Goal: Task Accomplishment & Management: Manage account settings

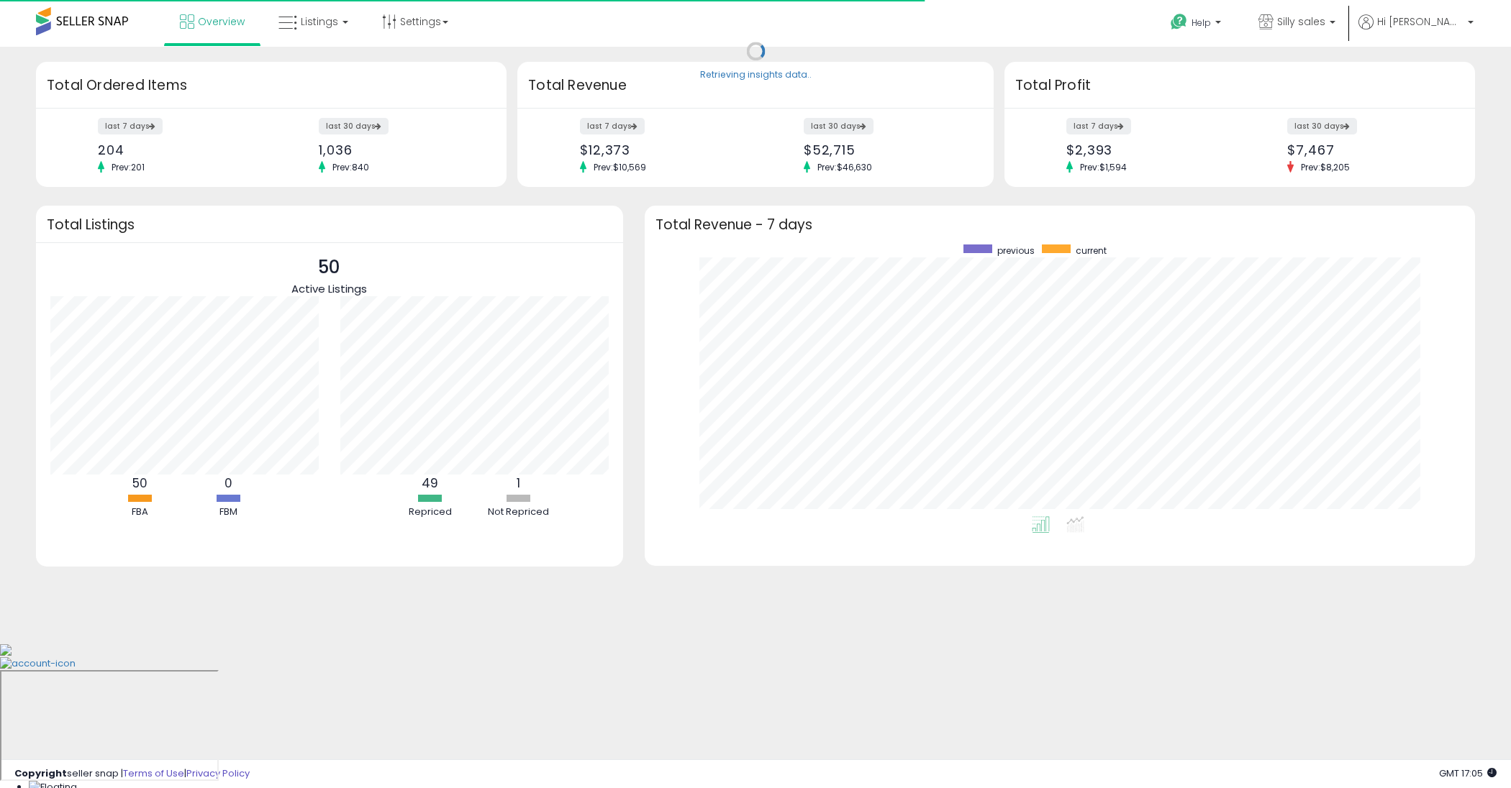
scroll to position [272, 801]
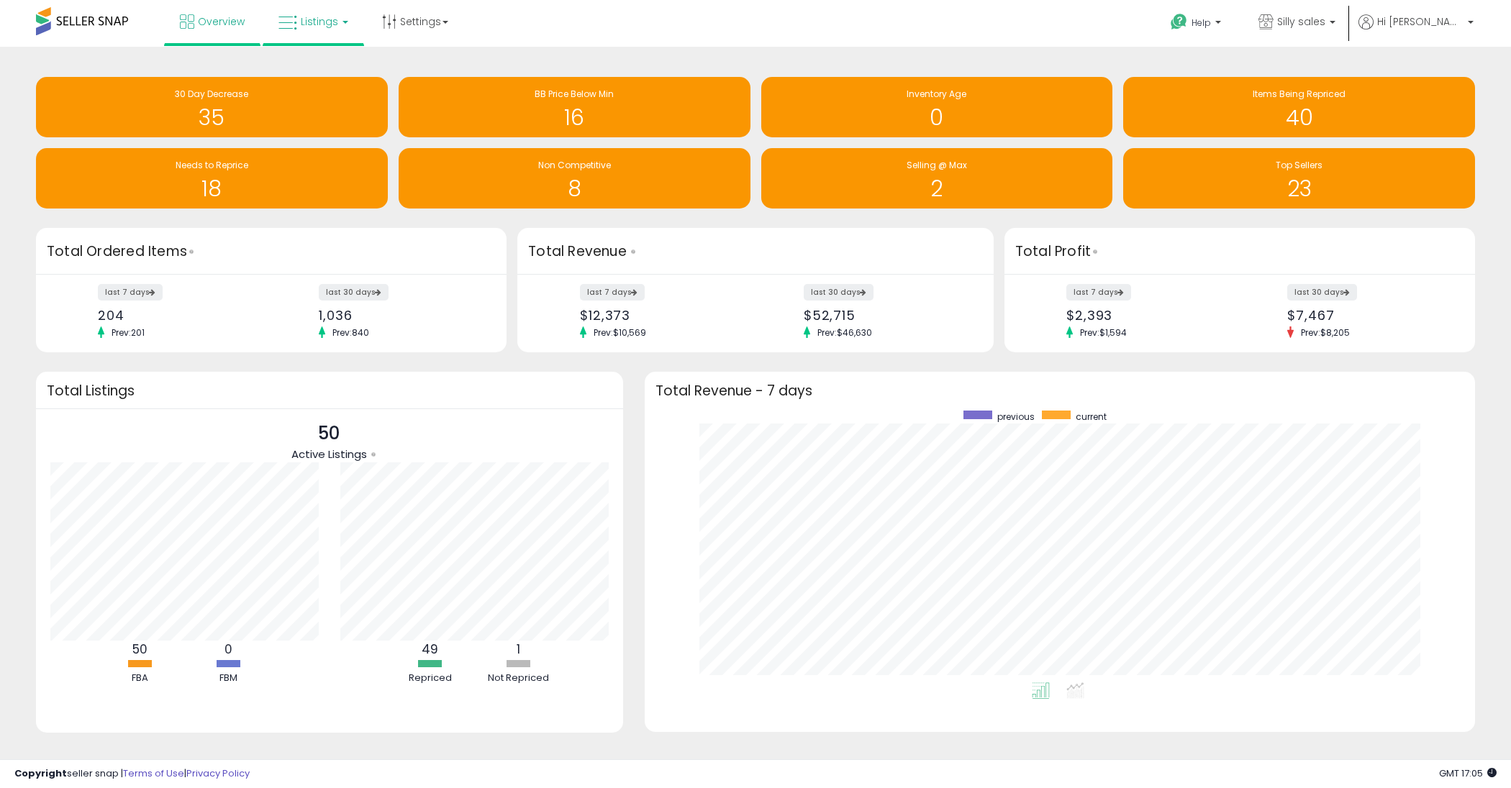
click at [302, 26] on span "Listings" at bounding box center [319, 21] width 37 height 14
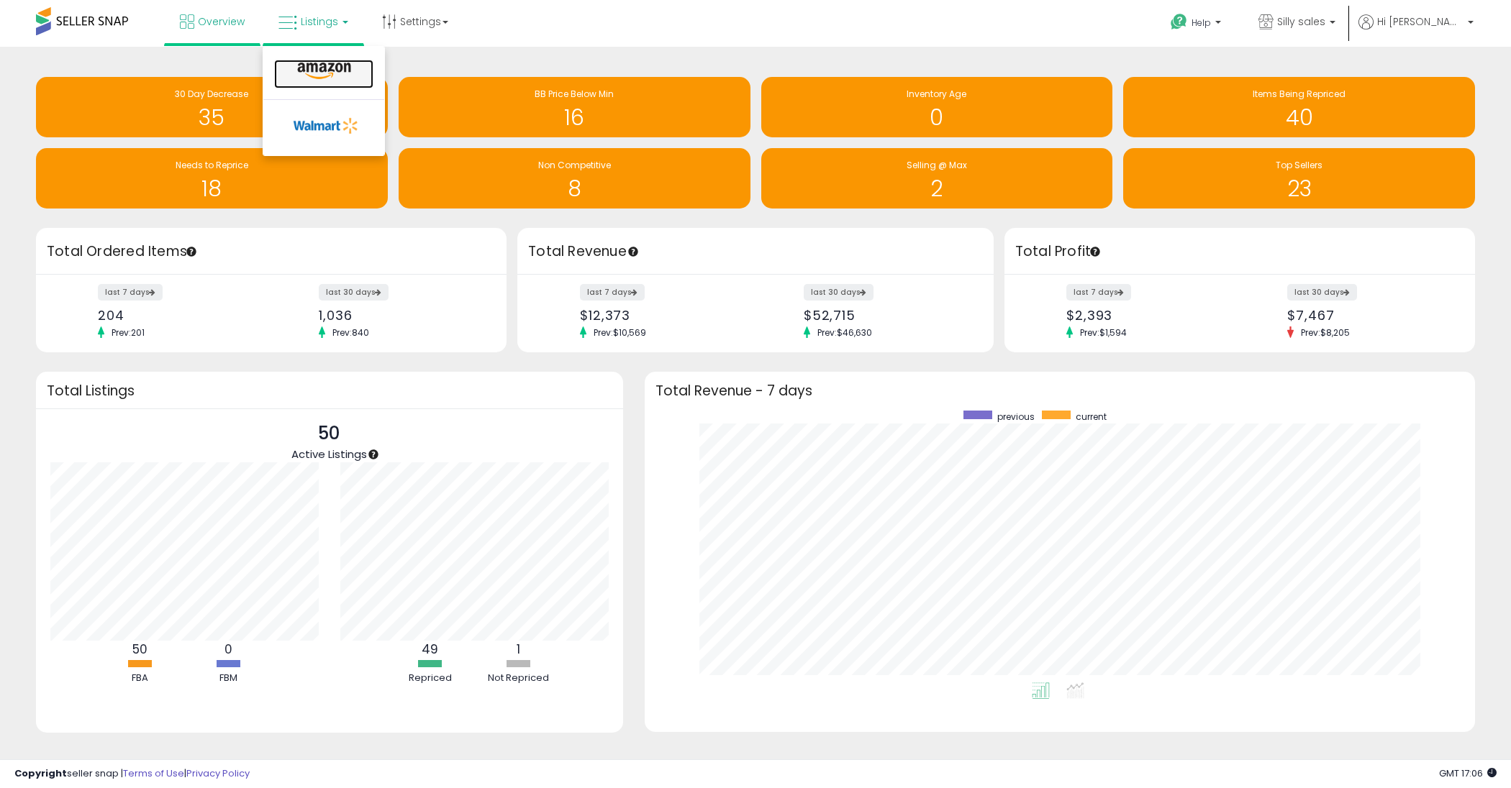
click at [306, 65] on icon at bounding box center [324, 71] width 63 height 19
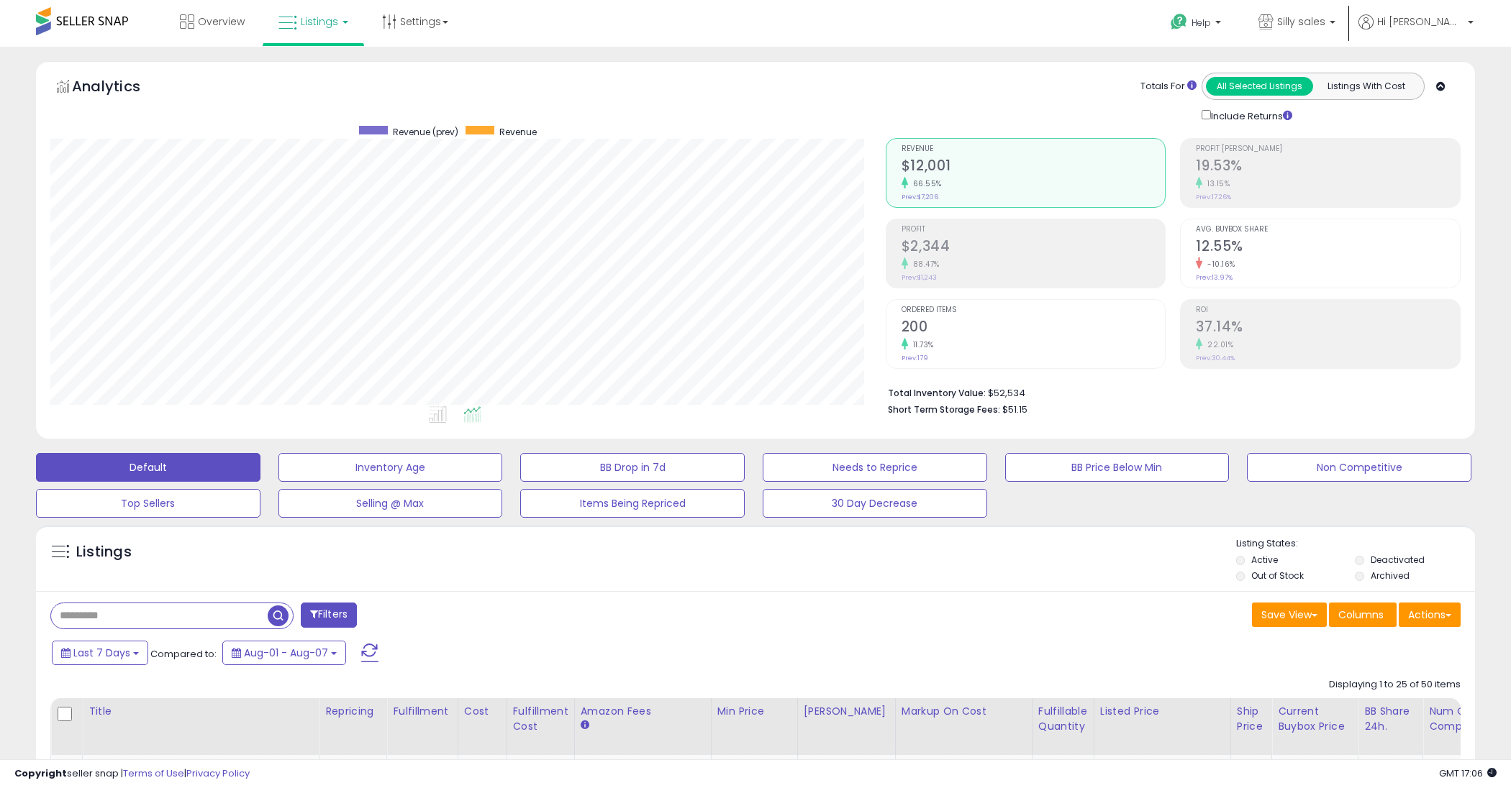
scroll to position [406, 0]
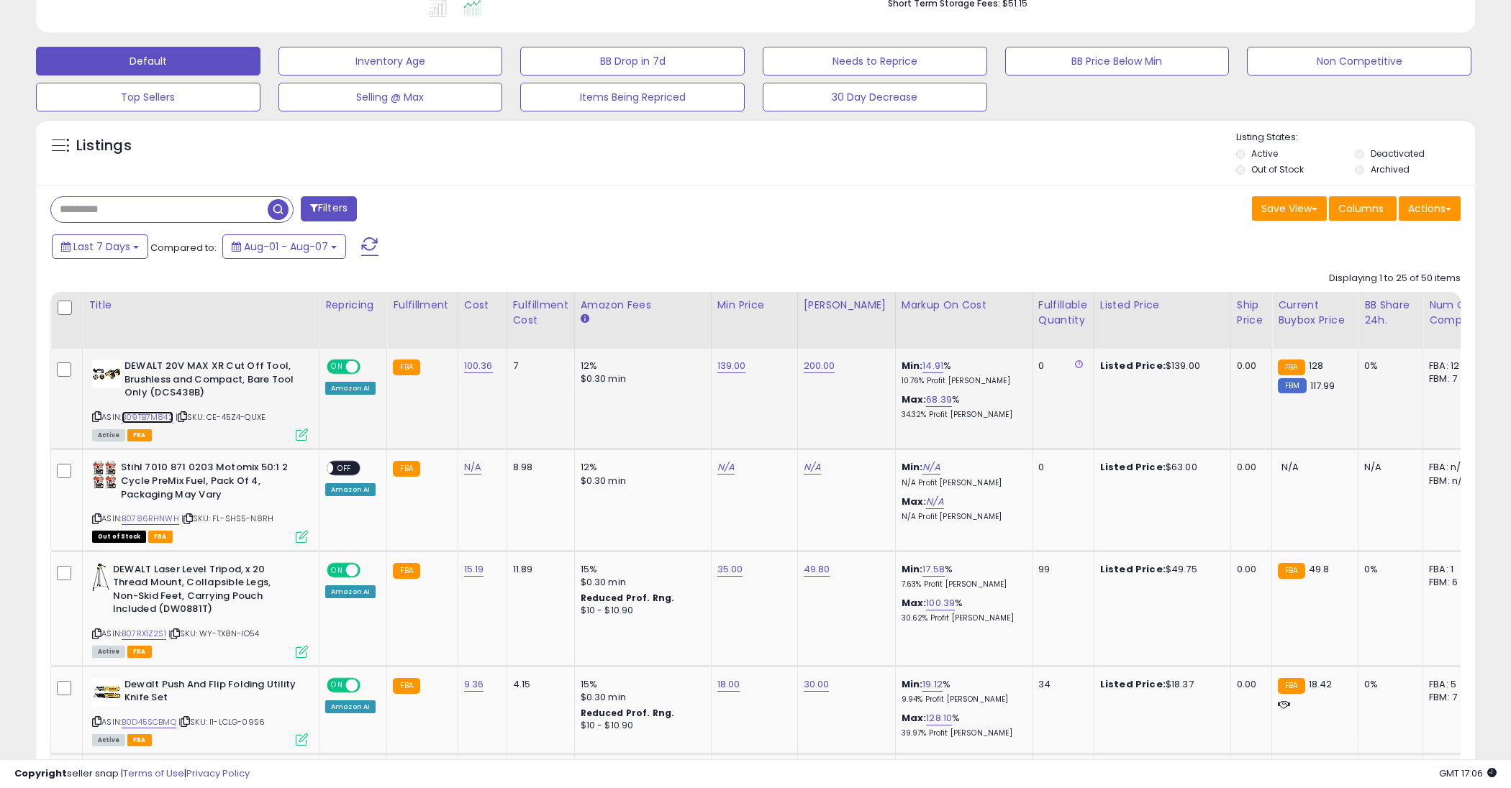
click at [142, 414] on link "B09TB7M842" at bounding box center [148, 417] width 52 height 12
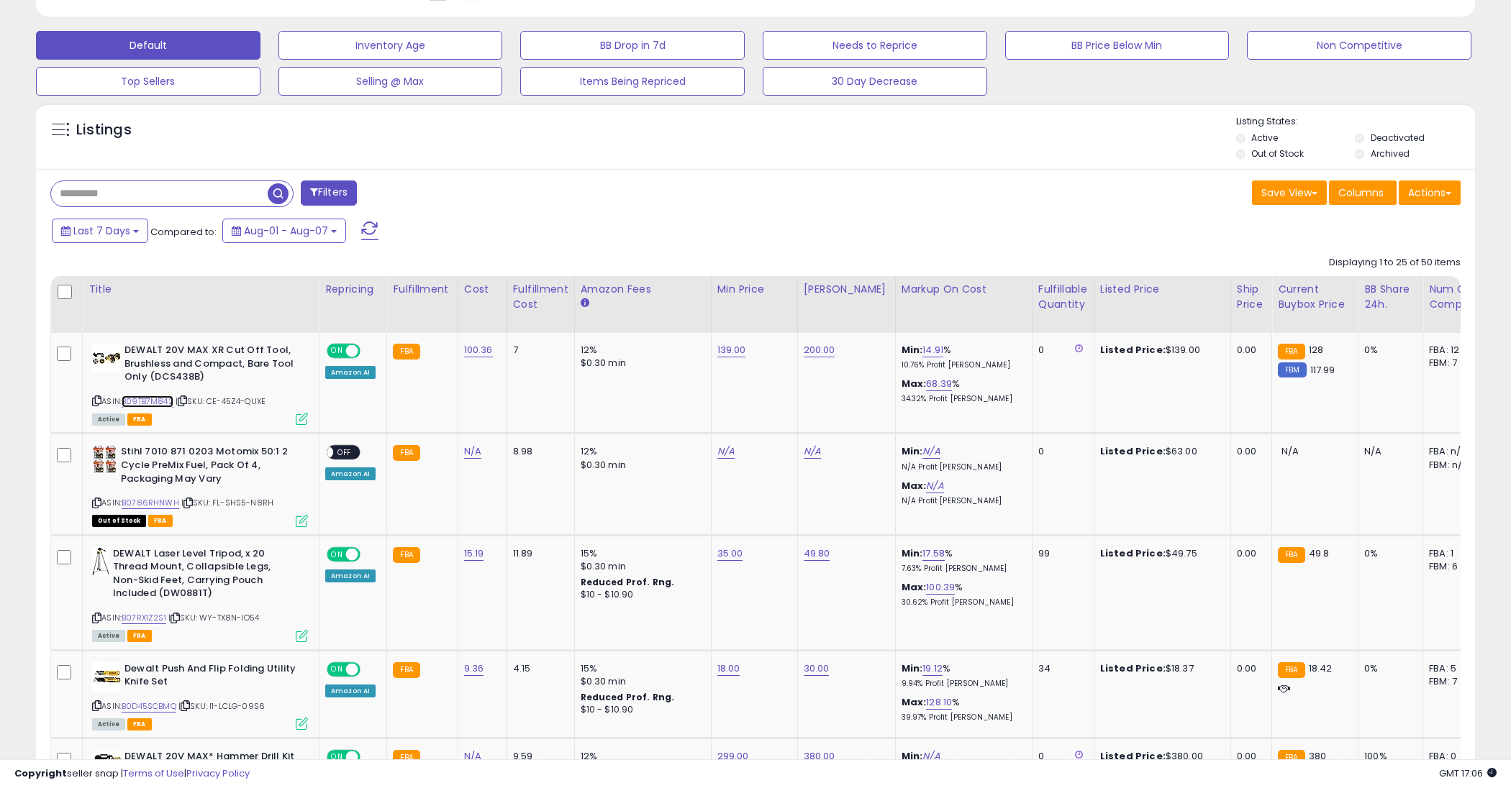
scroll to position [473, 0]
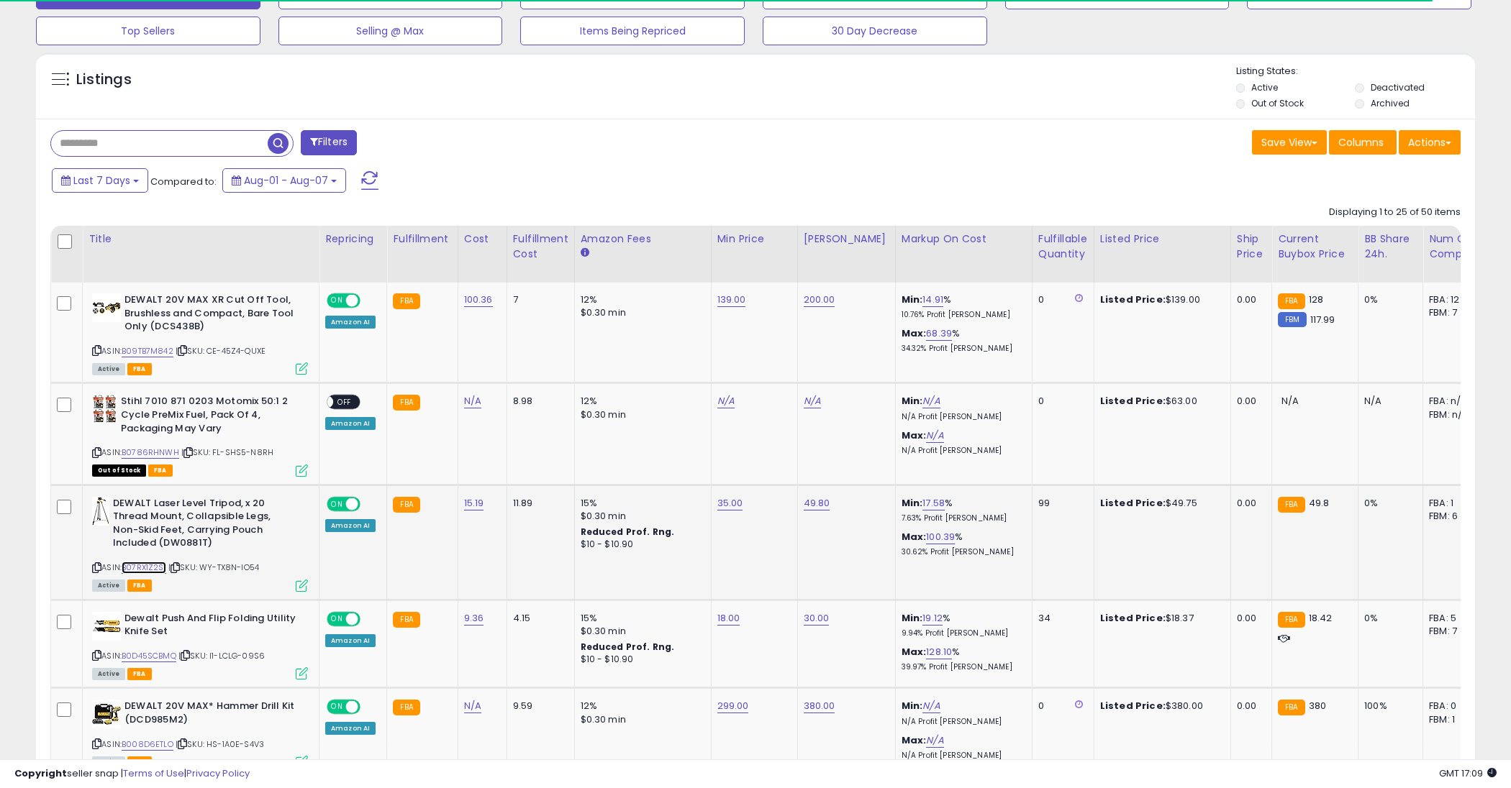
click at [160, 562] on link "B07RX1Z2S1" at bounding box center [144, 568] width 45 height 12
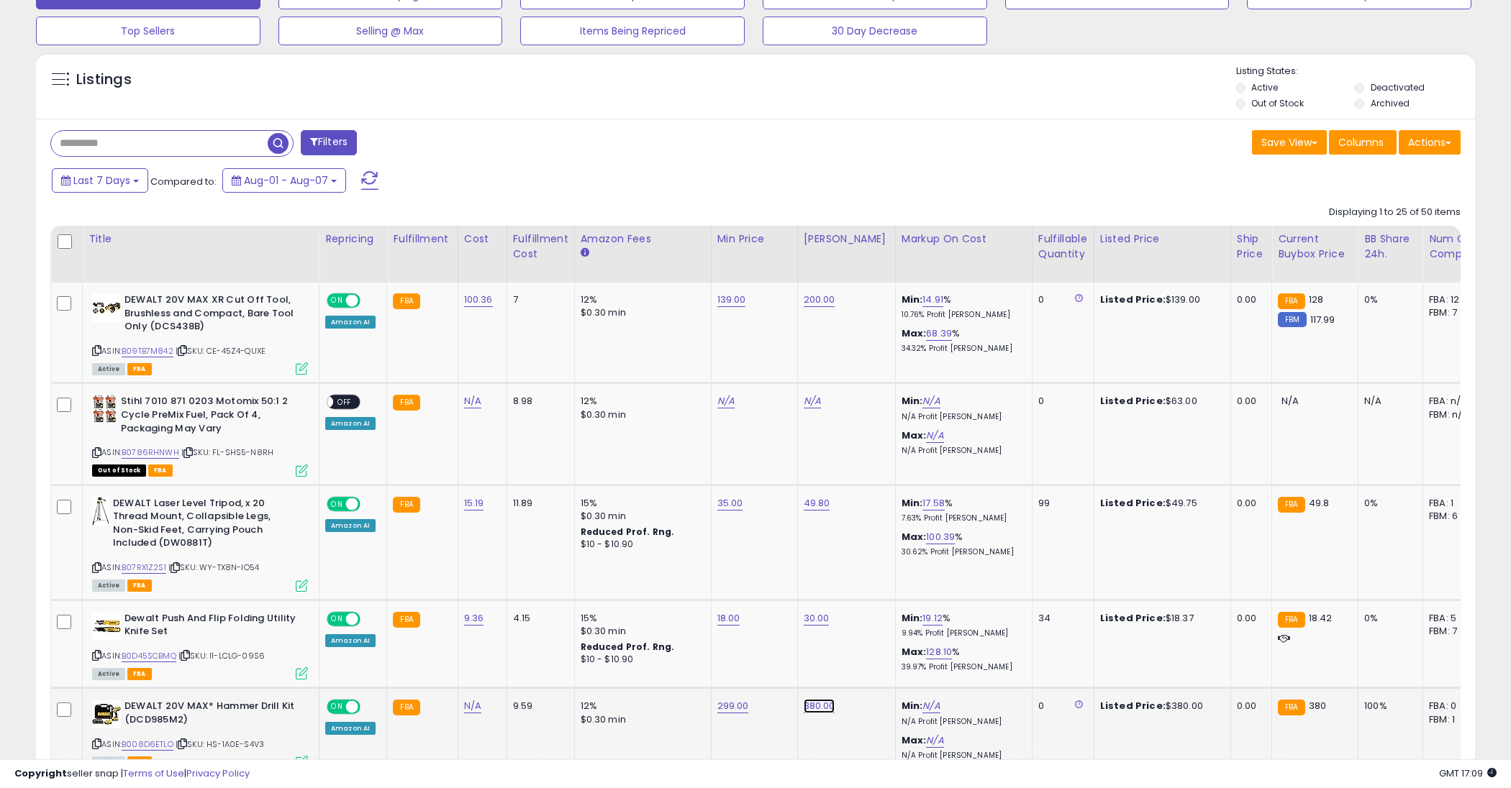
click at [820, 307] on link "380.00" at bounding box center [820, 300] width 32 height 14
type input "******"
click at [870, 675] on button "submit" at bounding box center [859, 671] width 24 height 22
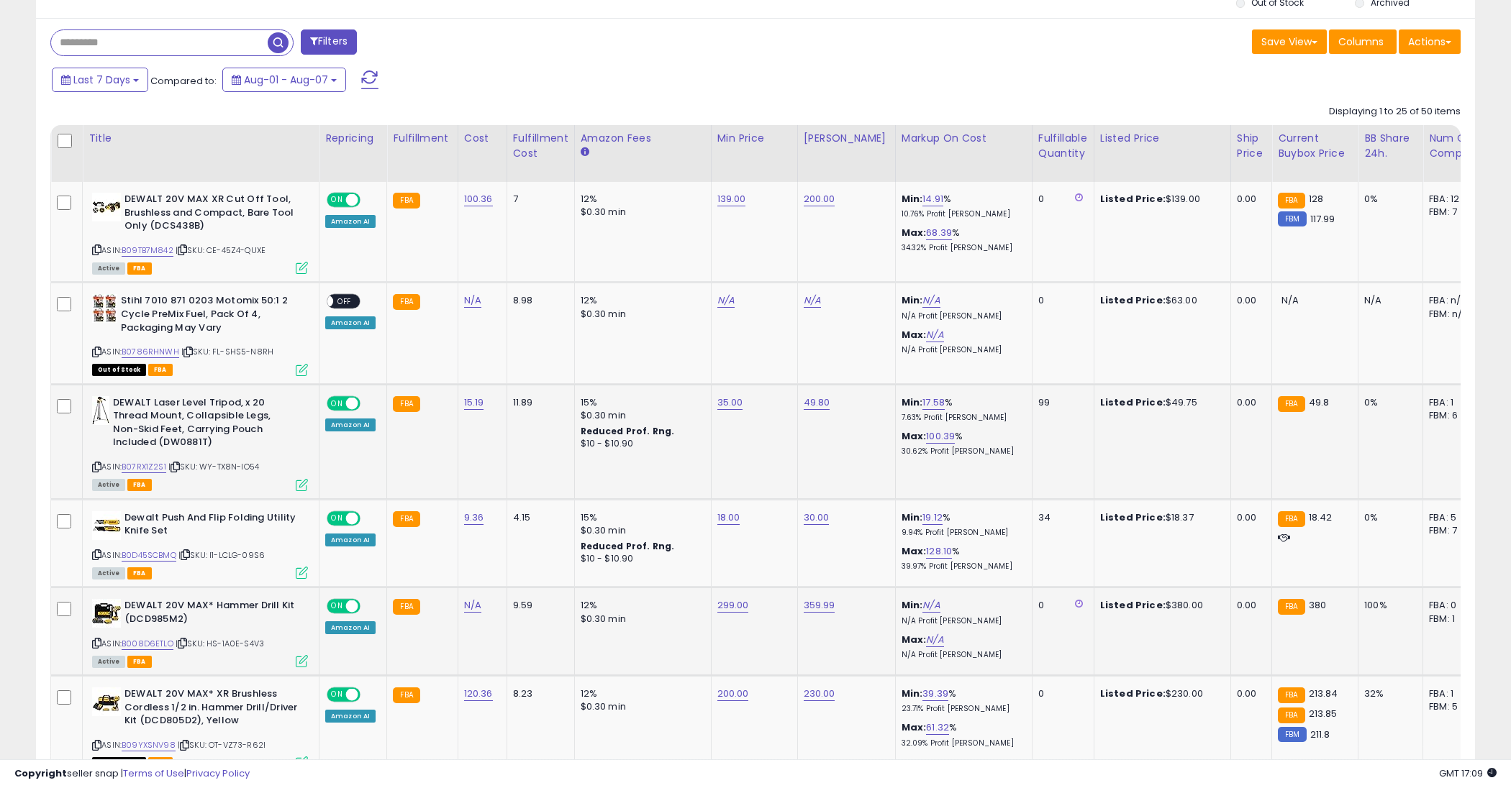
scroll to position [595, 0]
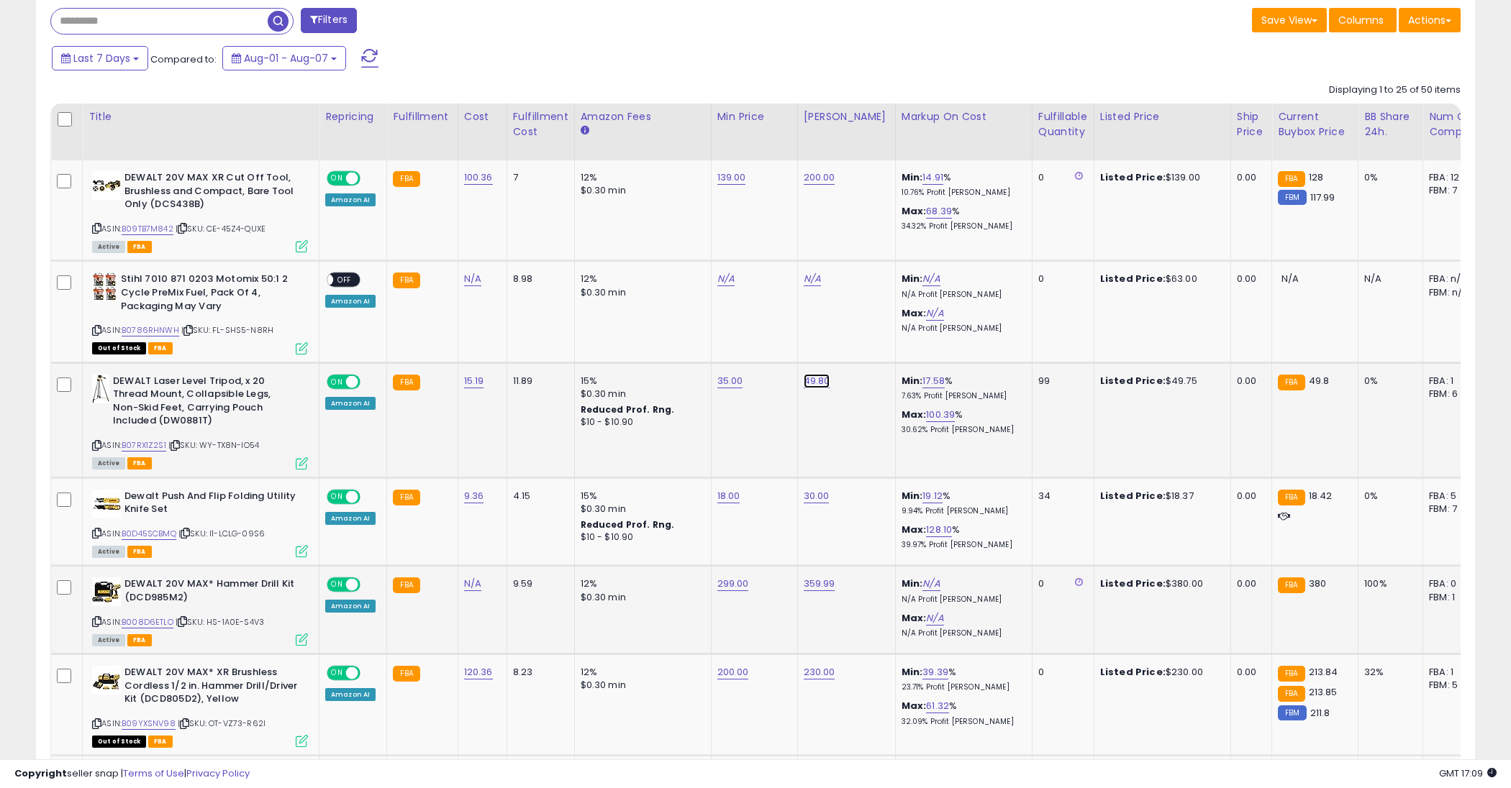
click at [815, 185] on link "49.80" at bounding box center [820, 177] width 32 height 14
type input "**"
click button "submit" at bounding box center [856, 346] width 24 height 22
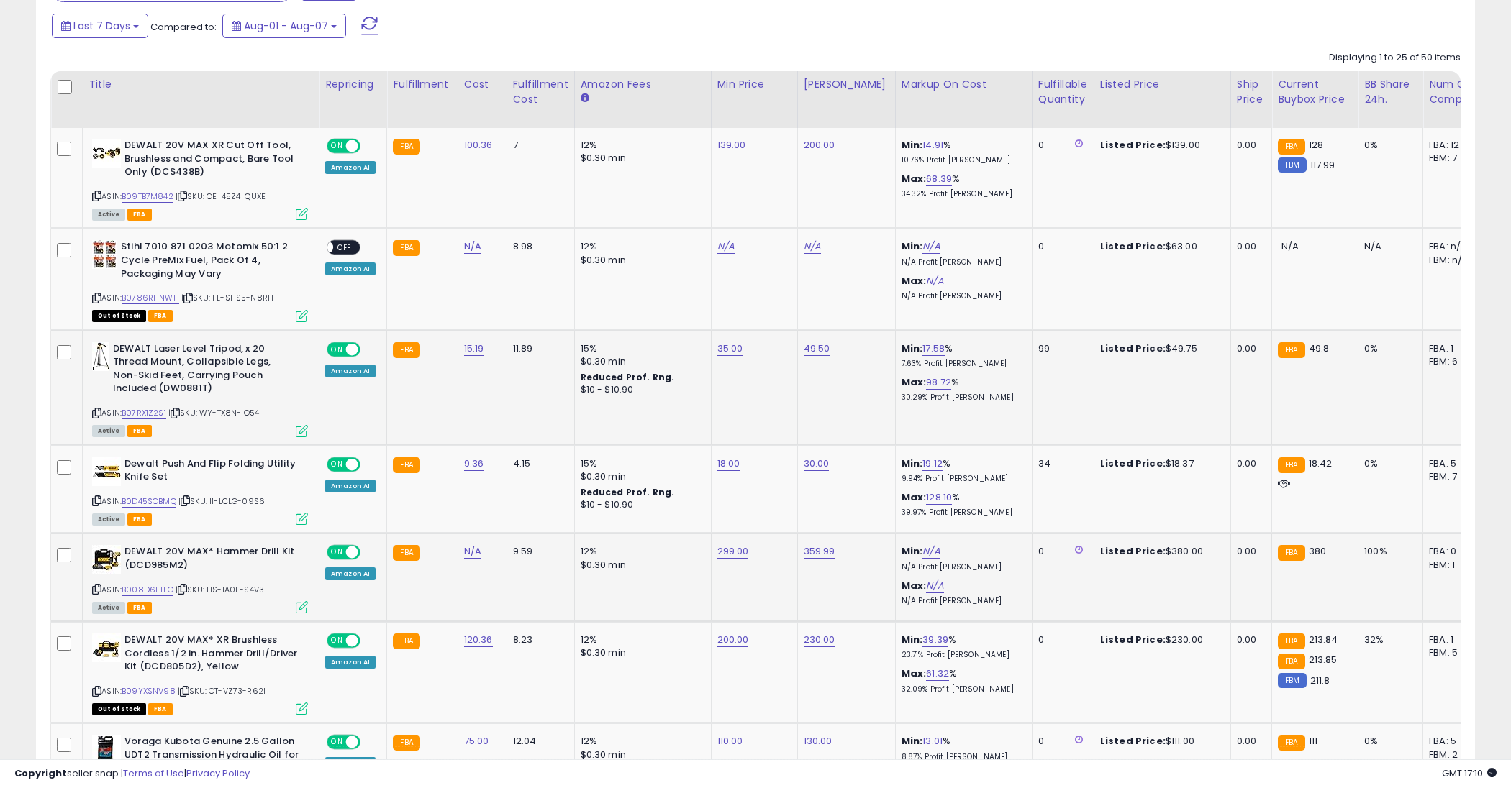
scroll to position [647, 0]
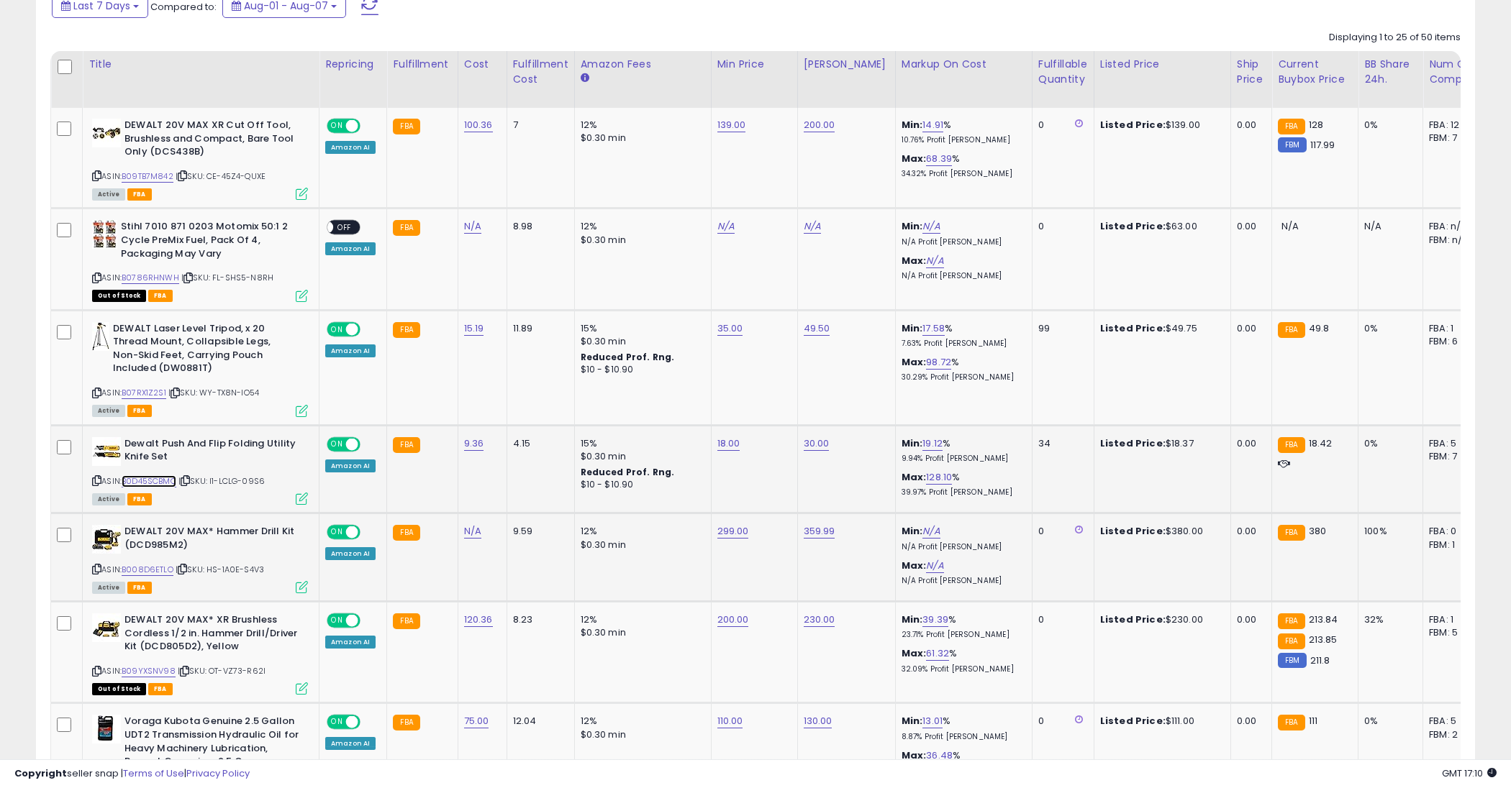
click at [154, 476] on link "B0D45SCBMQ" at bounding box center [149, 482] width 55 height 12
click at [724, 132] on link "18.00" at bounding box center [731, 125] width 29 height 14
type input "*"
type input "*****"
click button "submit" at bounding box center [768, 408] width 24 height 22
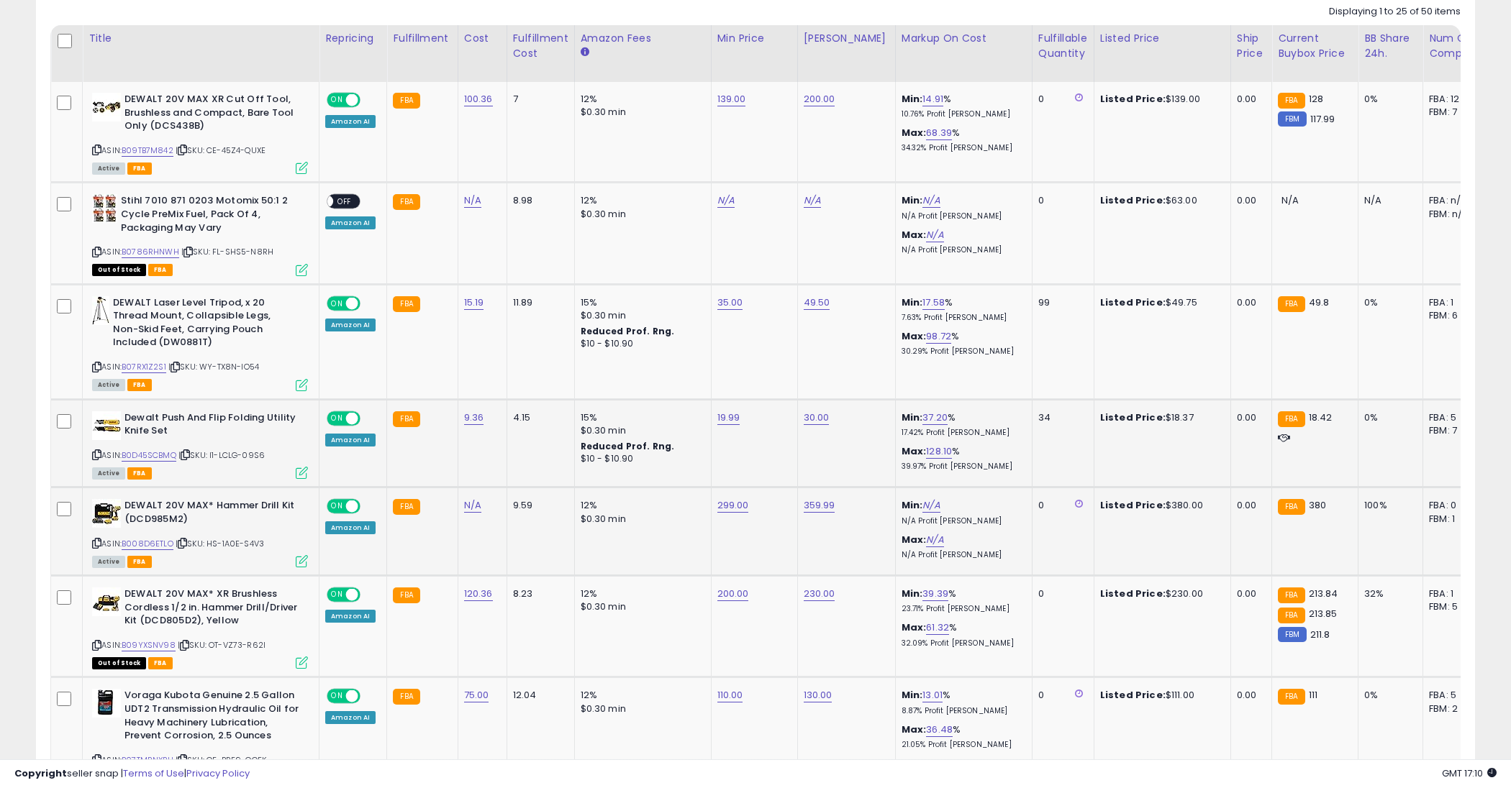
scroll to position [674, 0]
click at [137, 642] on link "B09YXSNV98" at bounding box center [149, 645] width 54 height 12
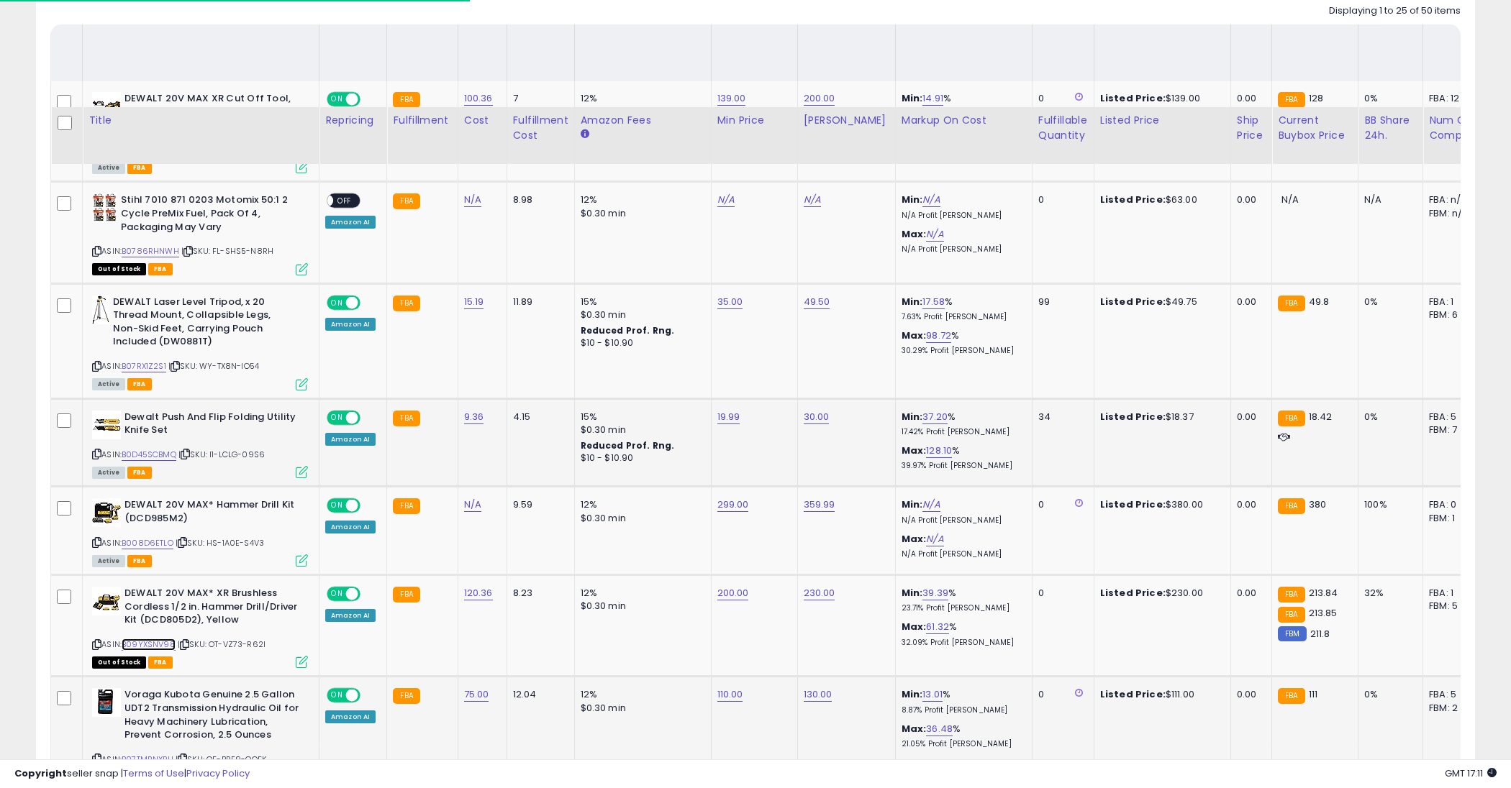
scroll to position [927, 0]
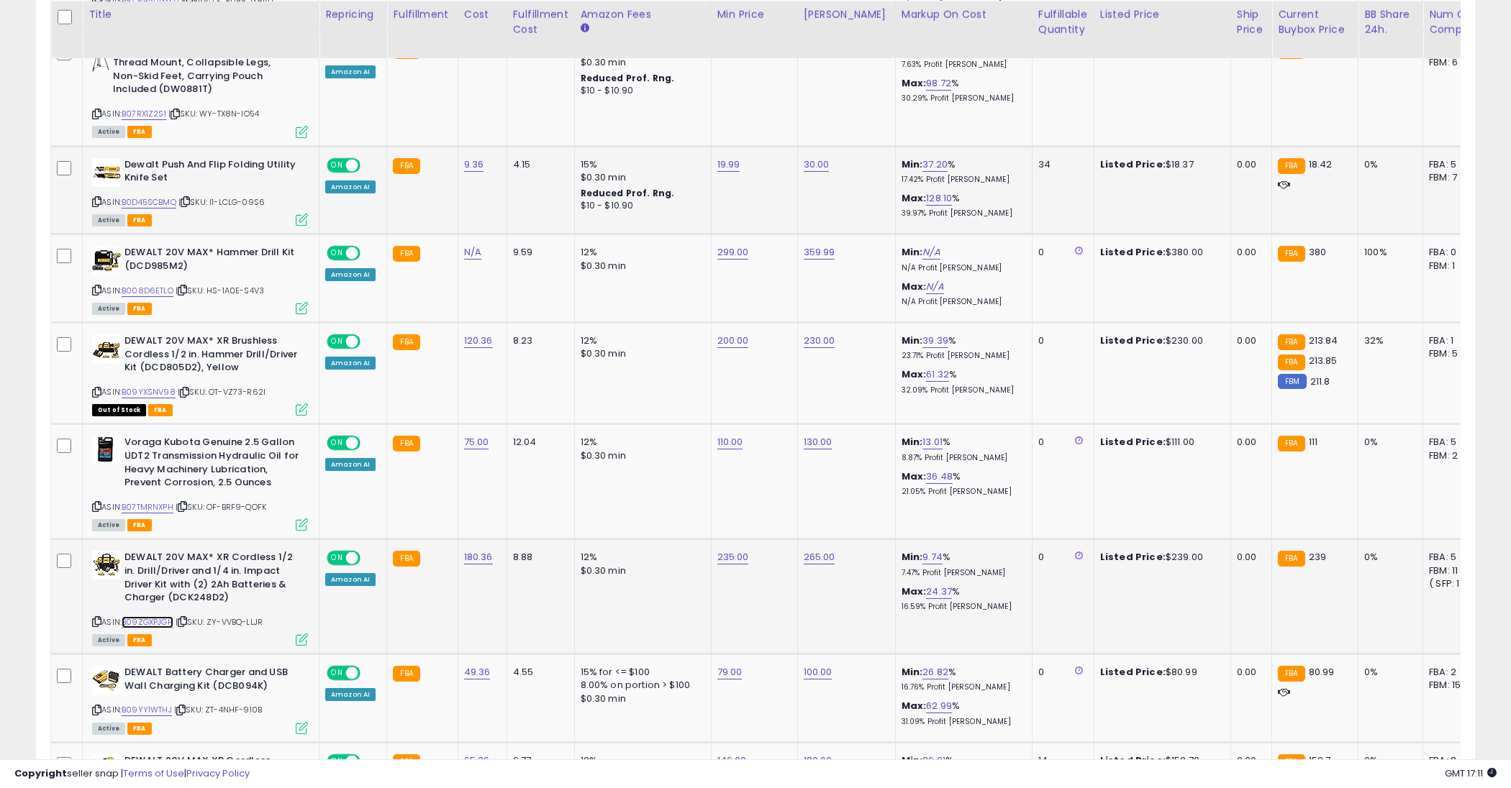
click at [149, 617] on link "B09ZGXPJGH" at bounding box center [148, 623] width 52 height 12
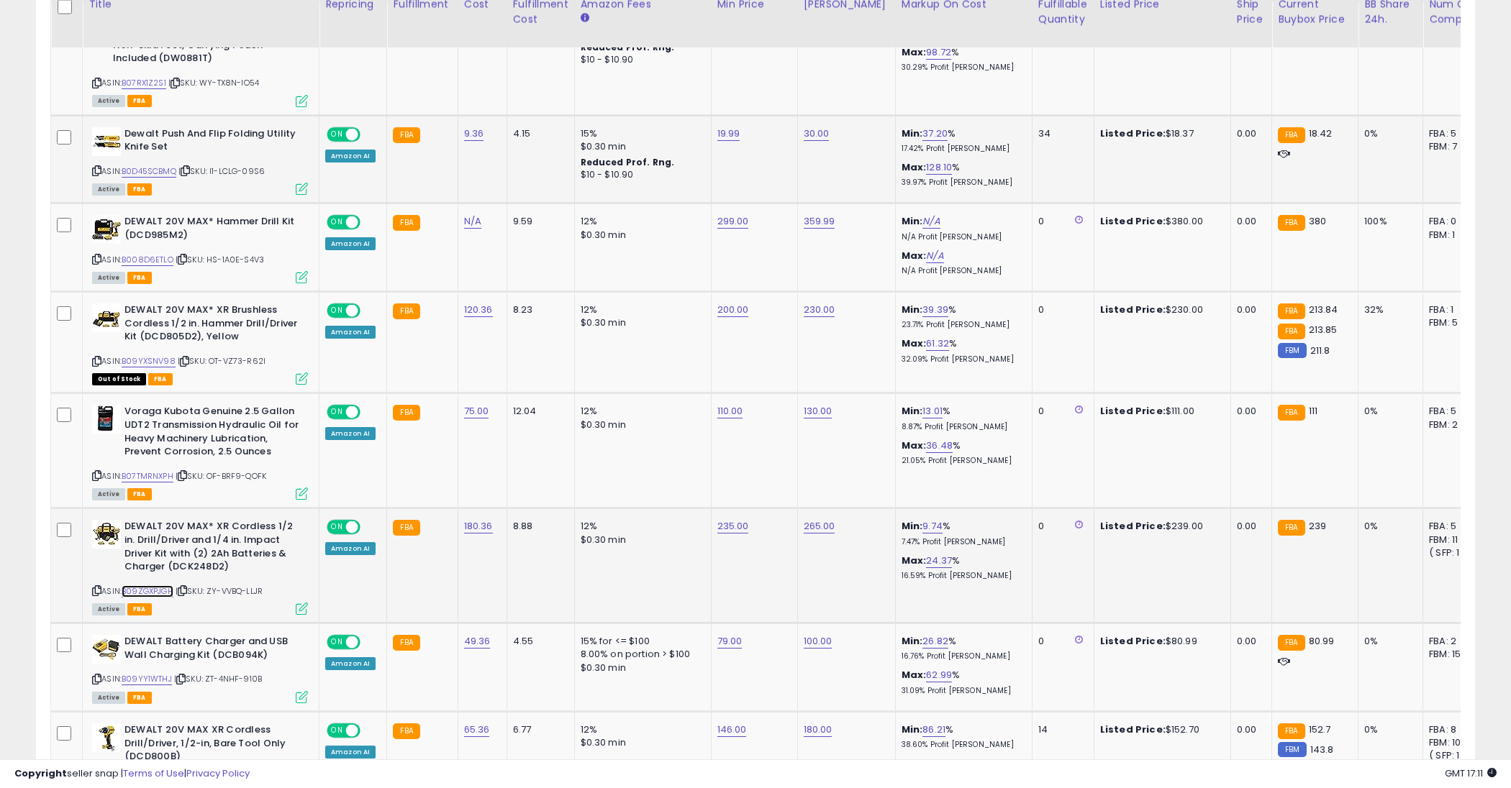
scroll to position [961, 0]
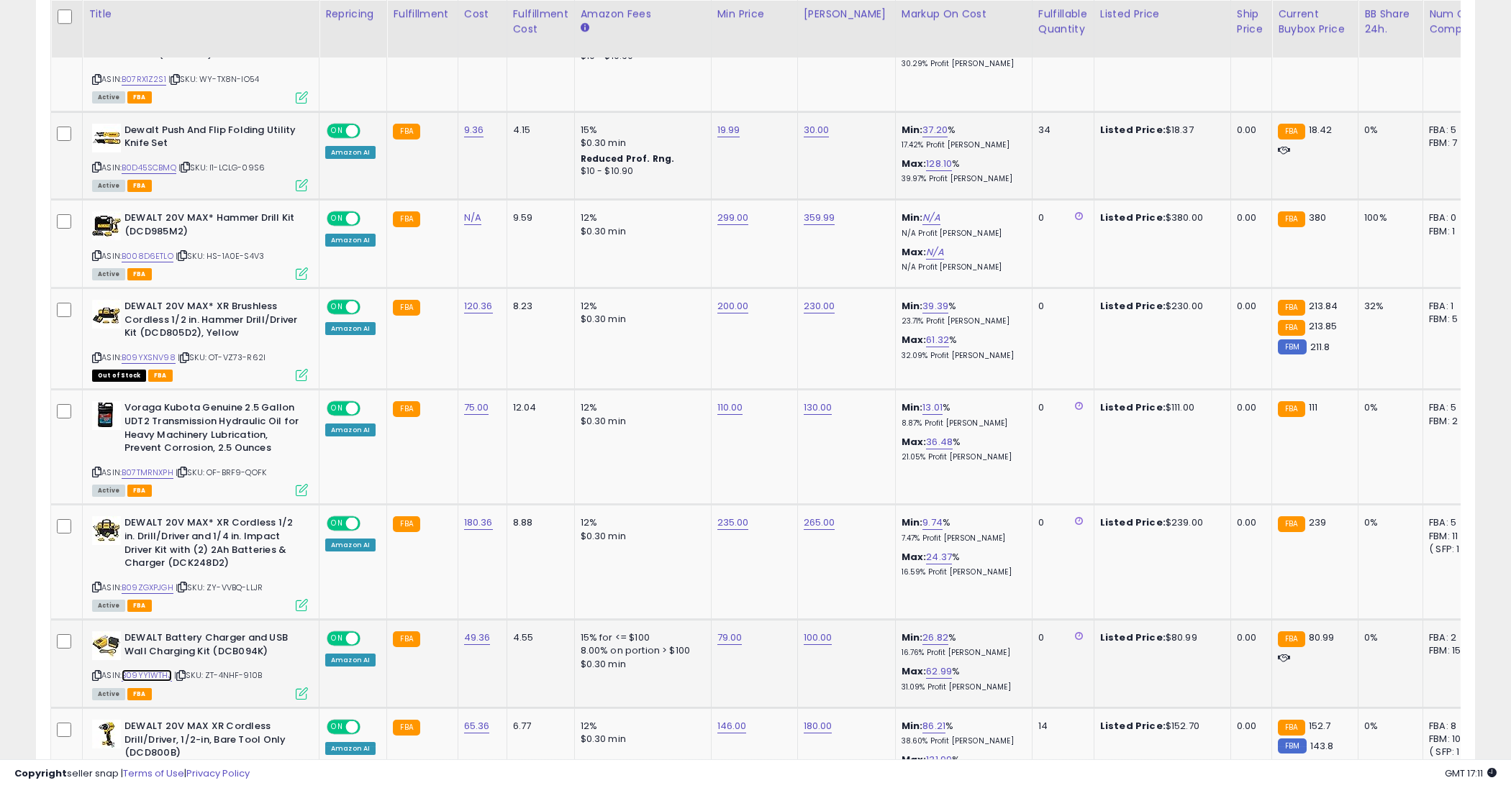
click at [147, 672] on link "B09YY1WTHJ" at bounding box center [147, 676] width 50 height 12
type input "*"
type input "**"
click at [891, 598] on icon "button" at bounding box center [887, 600] width 9 height 9
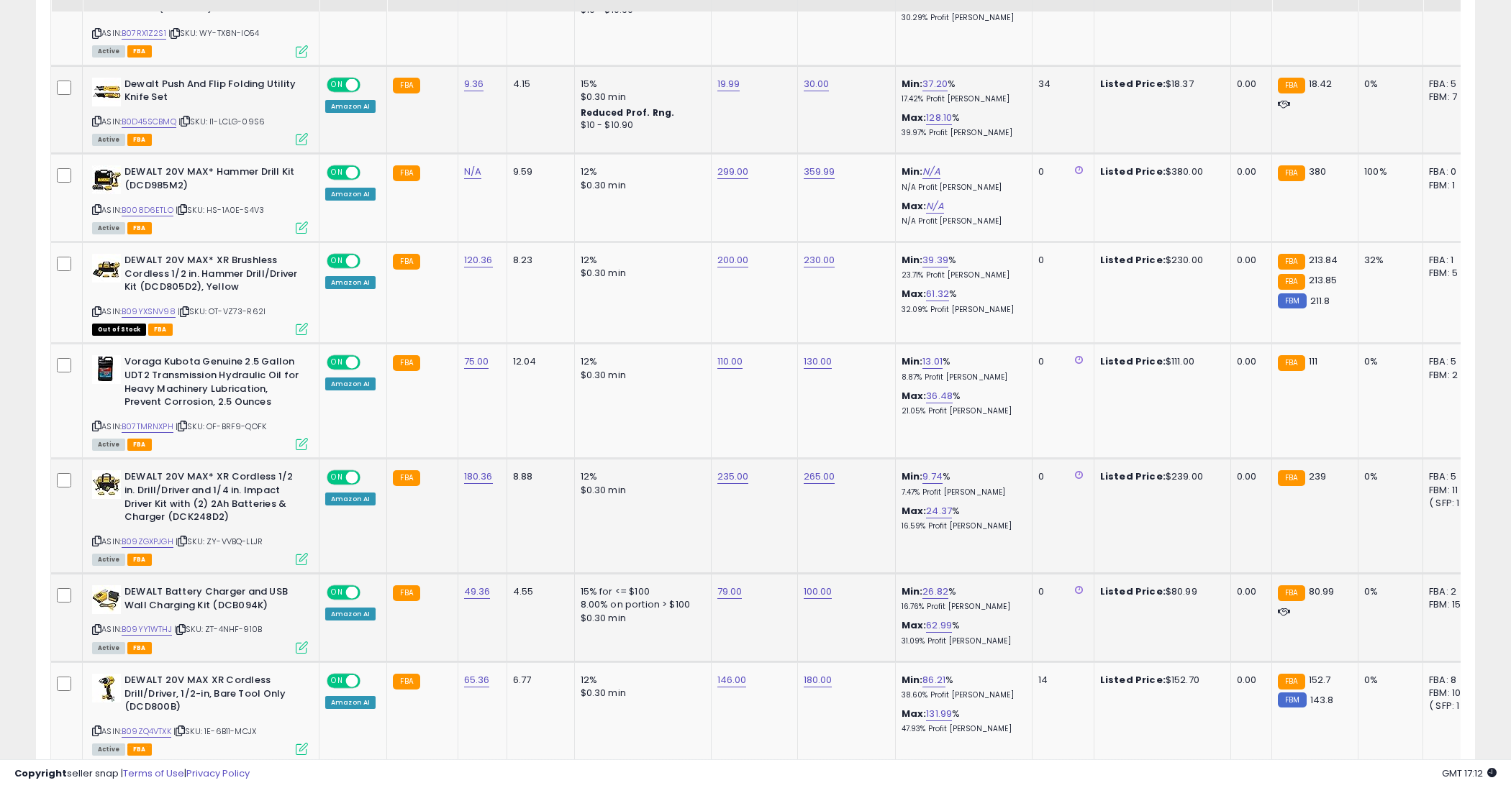
scroll to position [1022, 0]
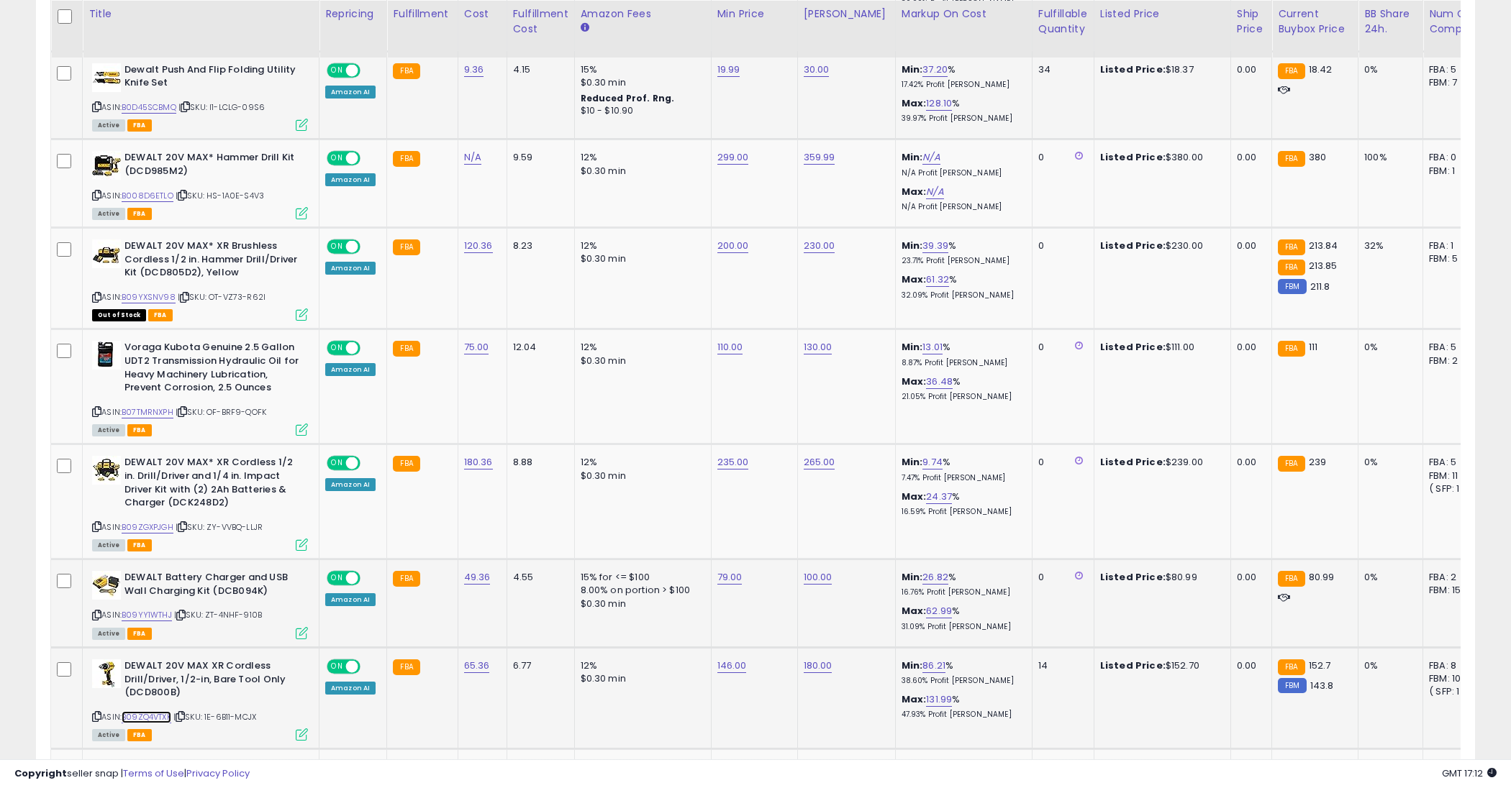
click at [152, 716] on link "B09ZQ4VTXK" at bounding box center [147, 717] width 50 height 12
click at [759, 617] on button "submit" at bounding box center [771, 628] width 24 height 22
type input "***"
click button "submit" at bounding box center [771, 614] width 24 height 22
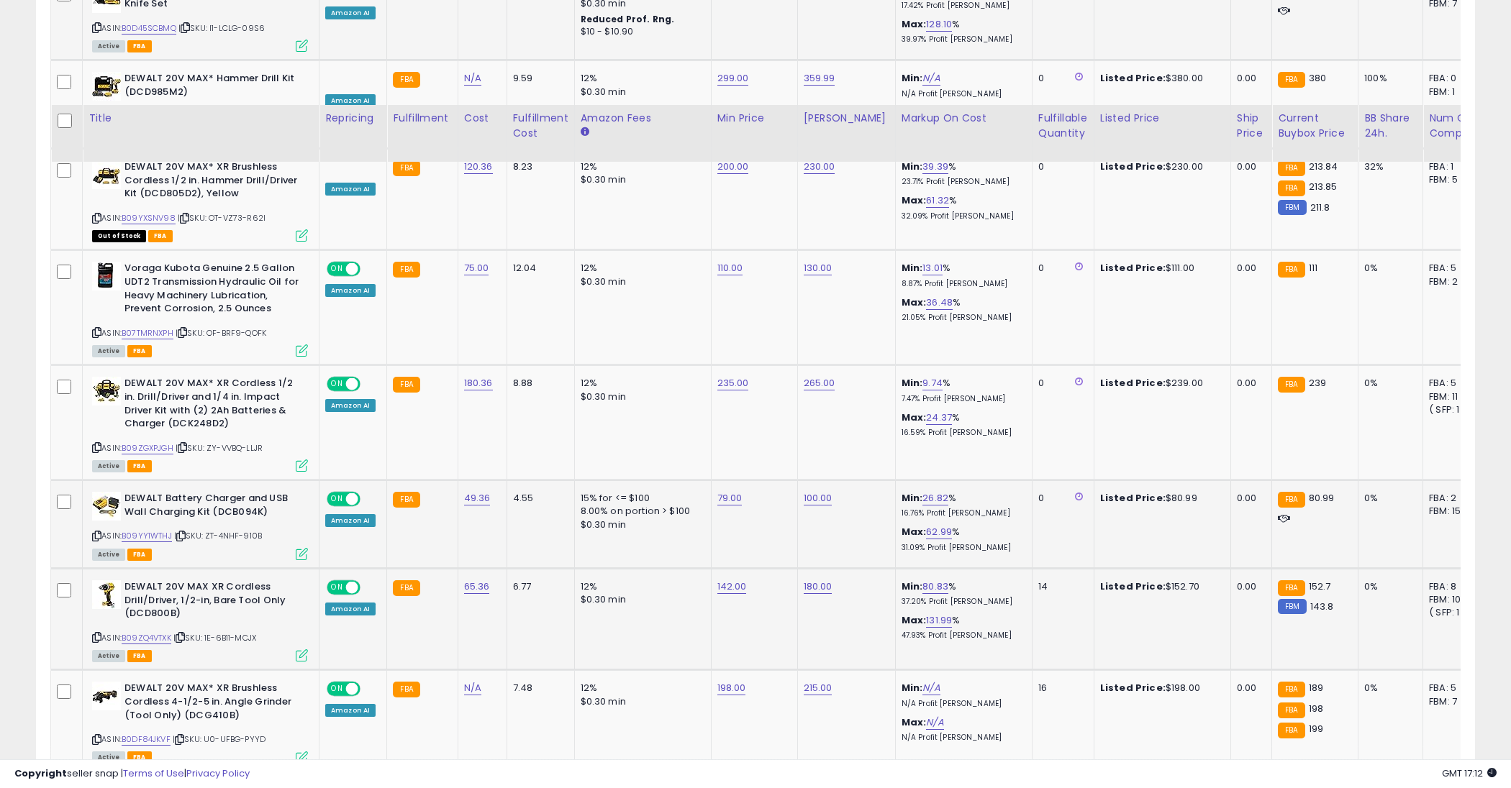
scroll to position [1205, 0]
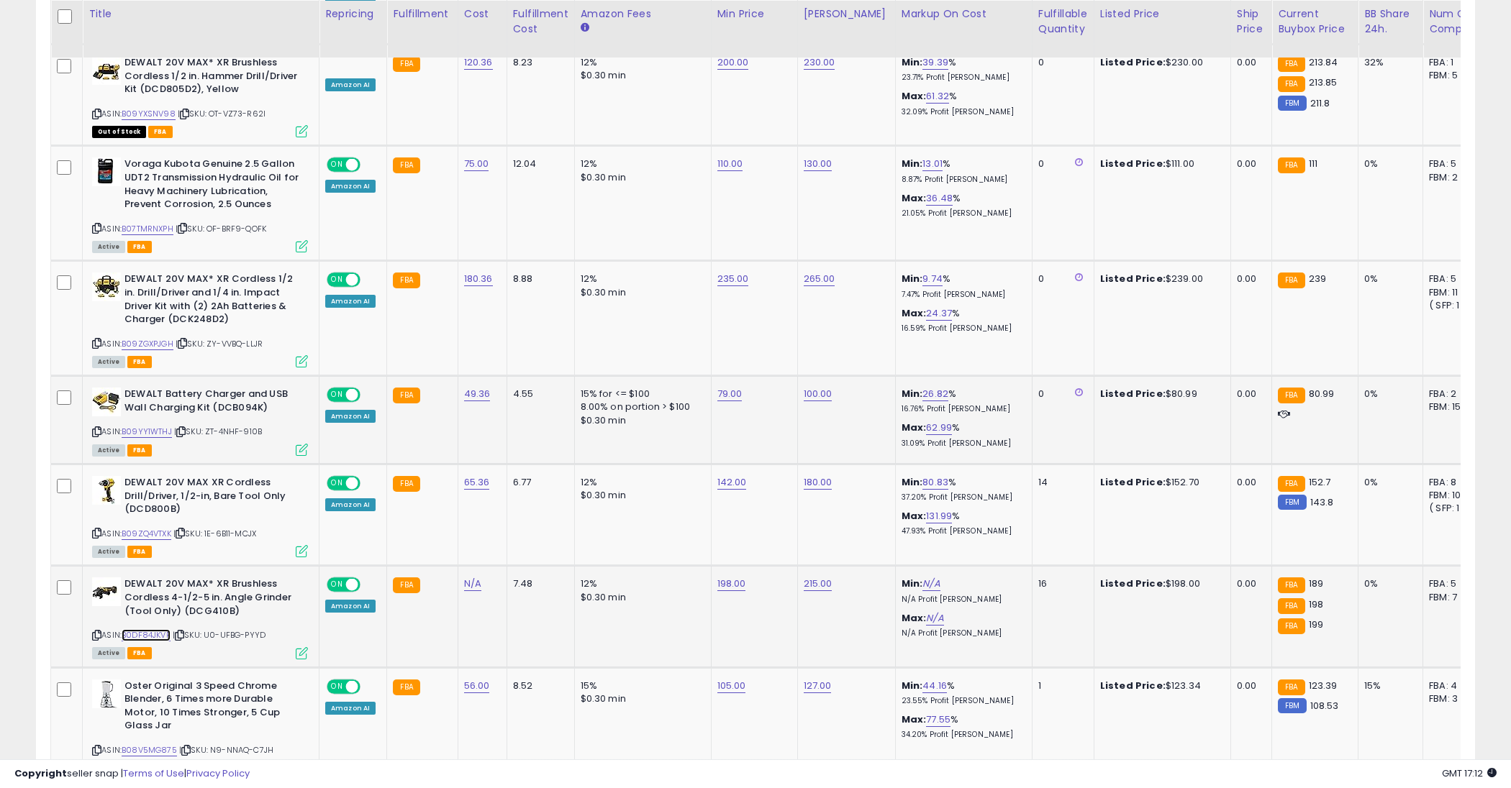
click at [148, 632] on link "B0DF84JKVF" at bounding box center [146, 635] width 49 height 12
type input "***"
click button "submit" at bounding box center [771, 546] width 24 height 22
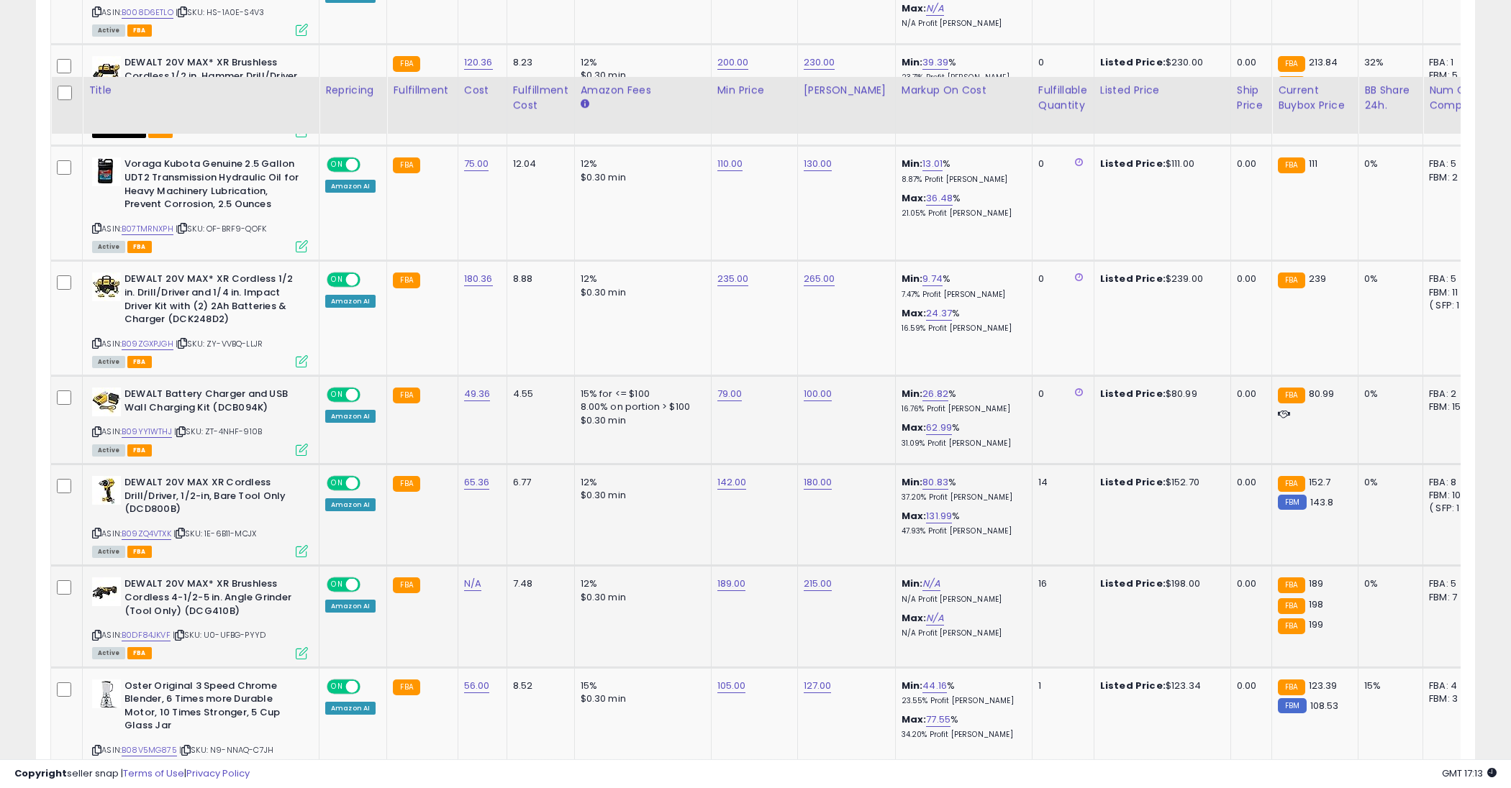
scroll to position [1347, 0]
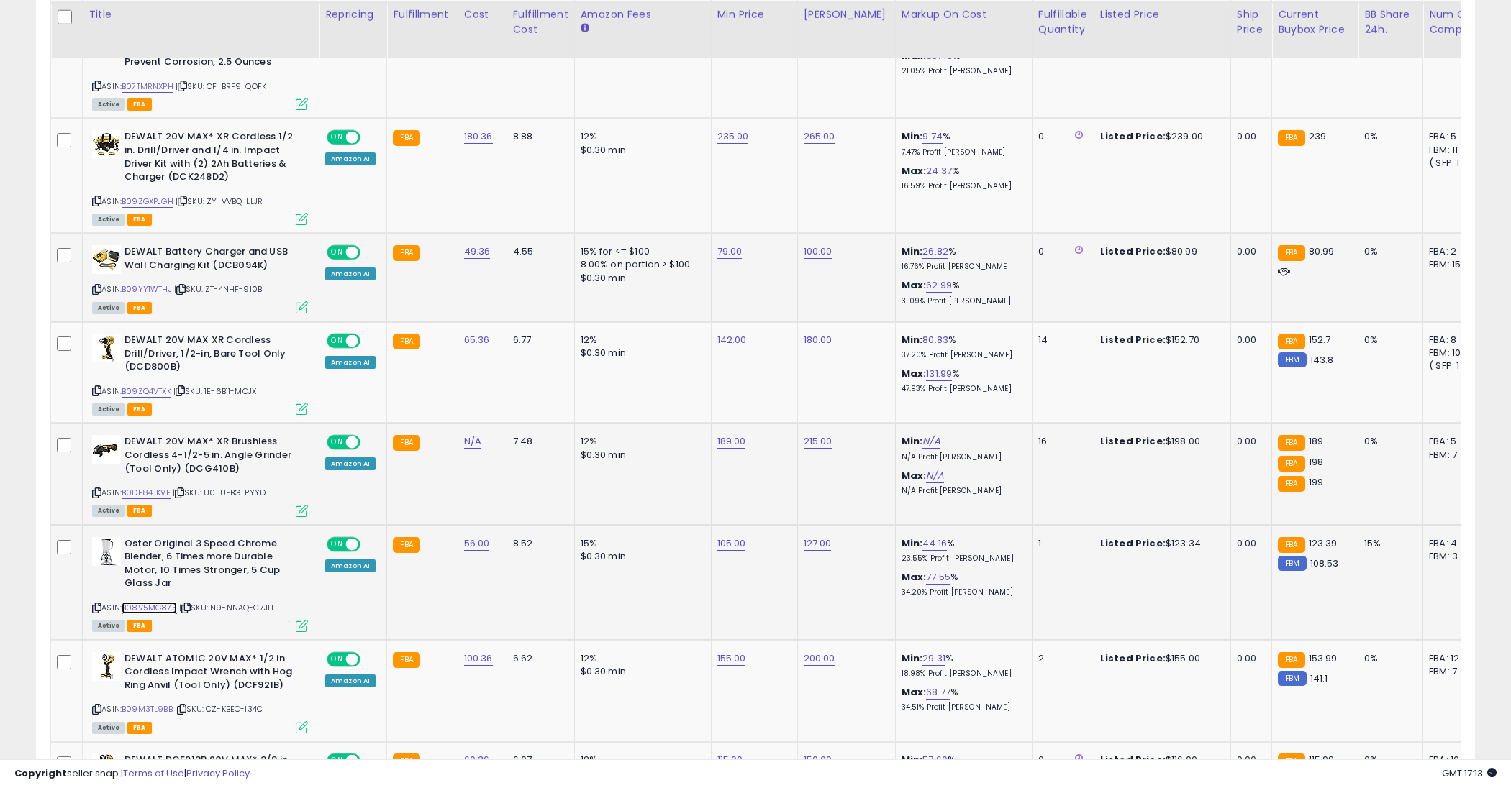
click at [145, 602] on link "B08V5MG875" at bounding box center [149, 608] width 55 height 12
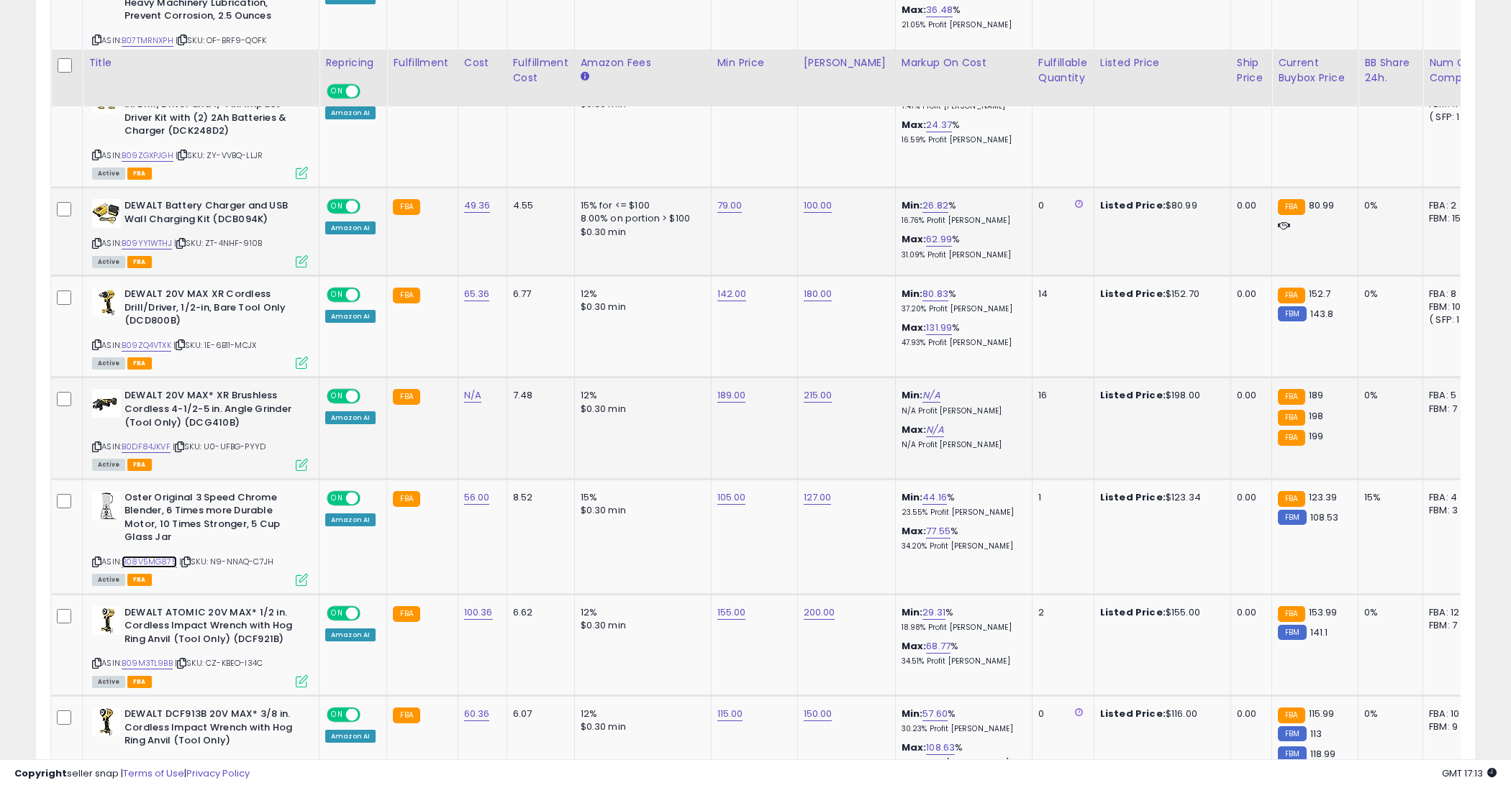
scroll to position [1509, 0]
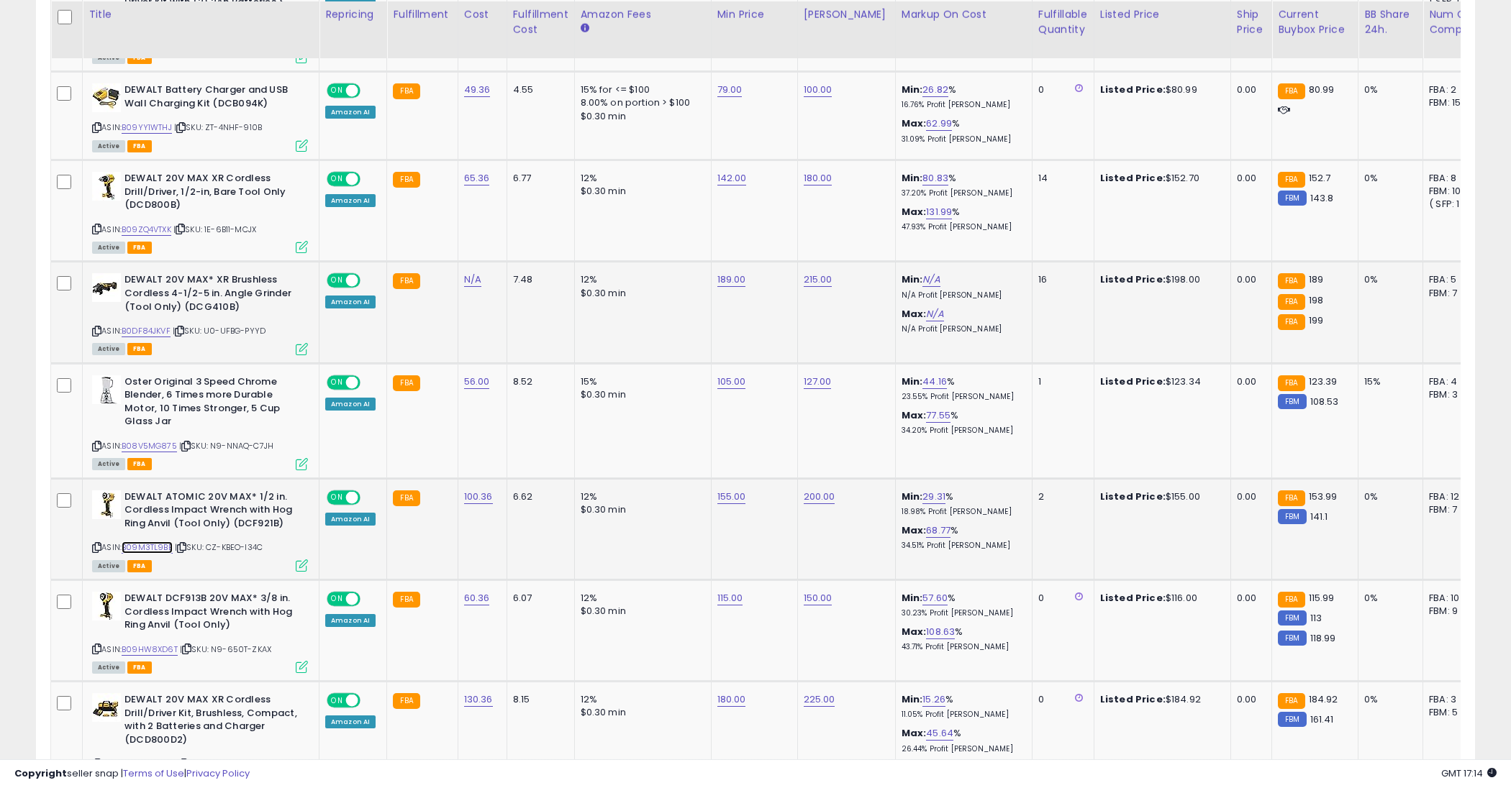
click at [163, 542] on link "B09M3TL9BB" at bounding box center [147, 548] width 51 height 12
click at [711, 482] on td "155.00" at bounding box center [754, 528] width 86 height 101
type input "***"
click button "submit" at bounding box center [771, 458] width 24 height 22
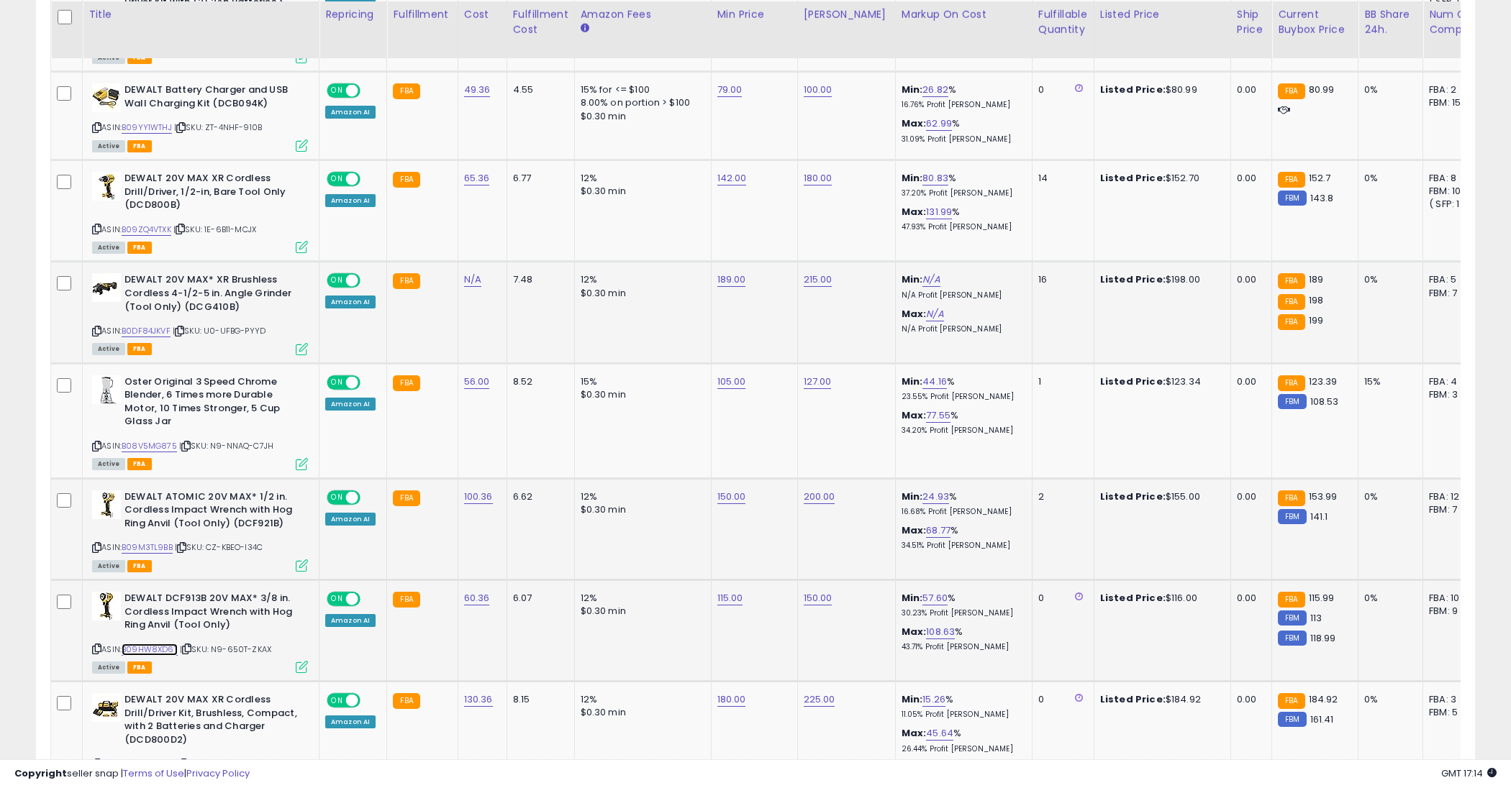
click at [151, 644] on link "B09HW8XD6T" at bounding box center [150, 650] width 56 height 12
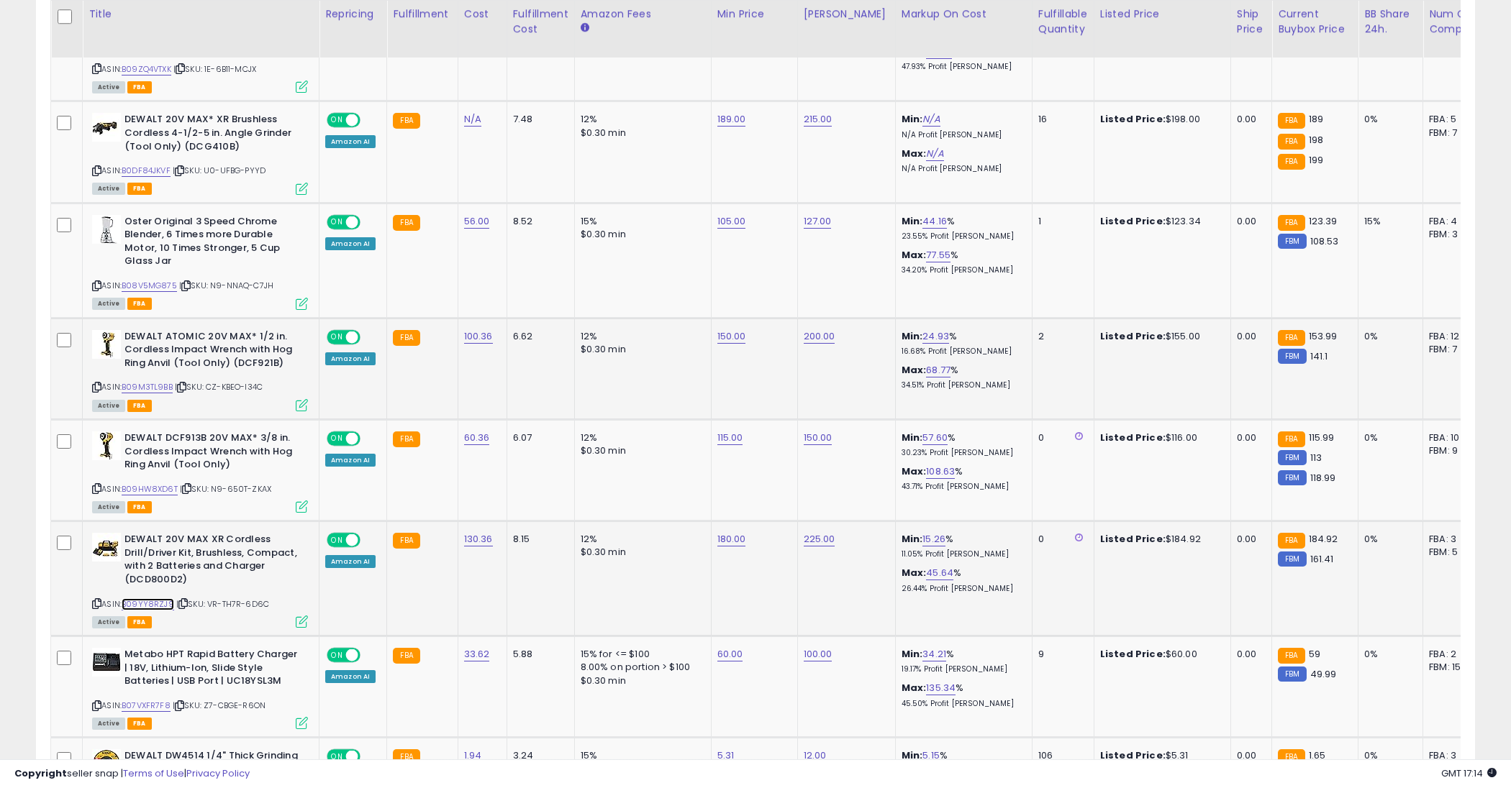
click at [153, 600] on link "B09YY8RZJ9" at bounding box center [148, 605] width 53 height 12
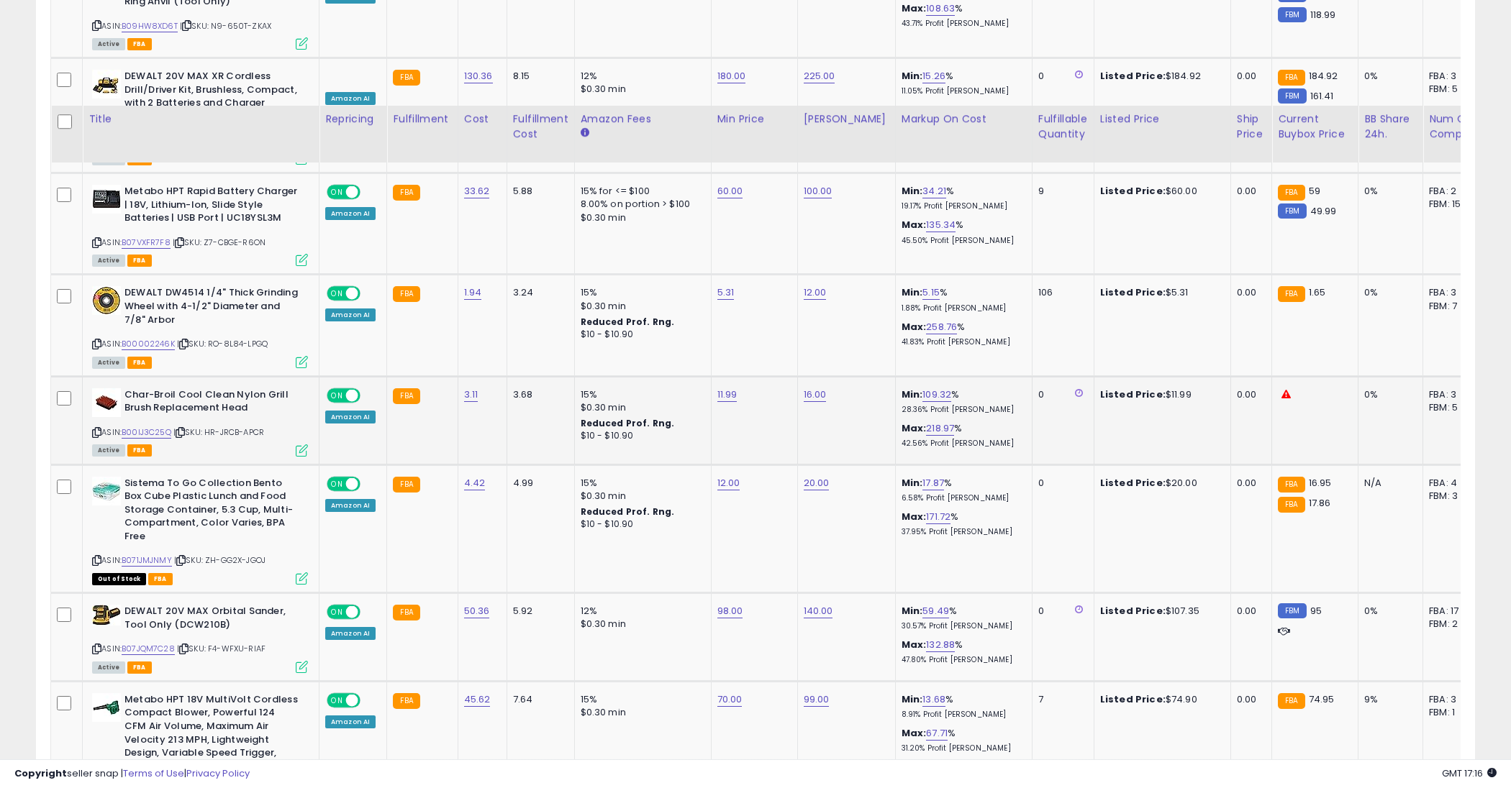
scroll to position [2239, 0]
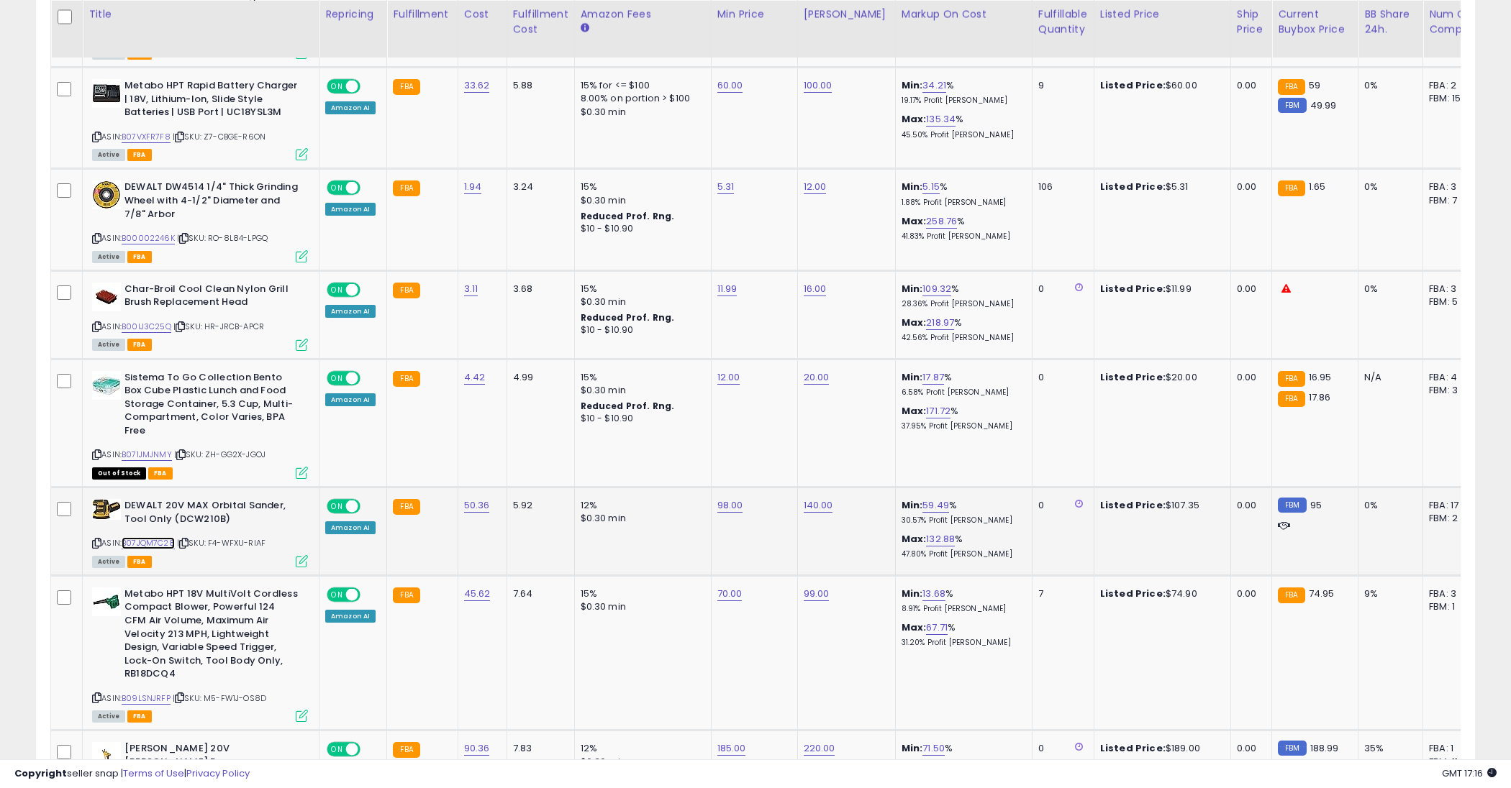
click at [157, 537] on link "B07JQM7C28" at bounding box center [148, 543] width 53 height 12
type input "**"
click button "submit" at bounding box center [770, 464] width 24 height 22
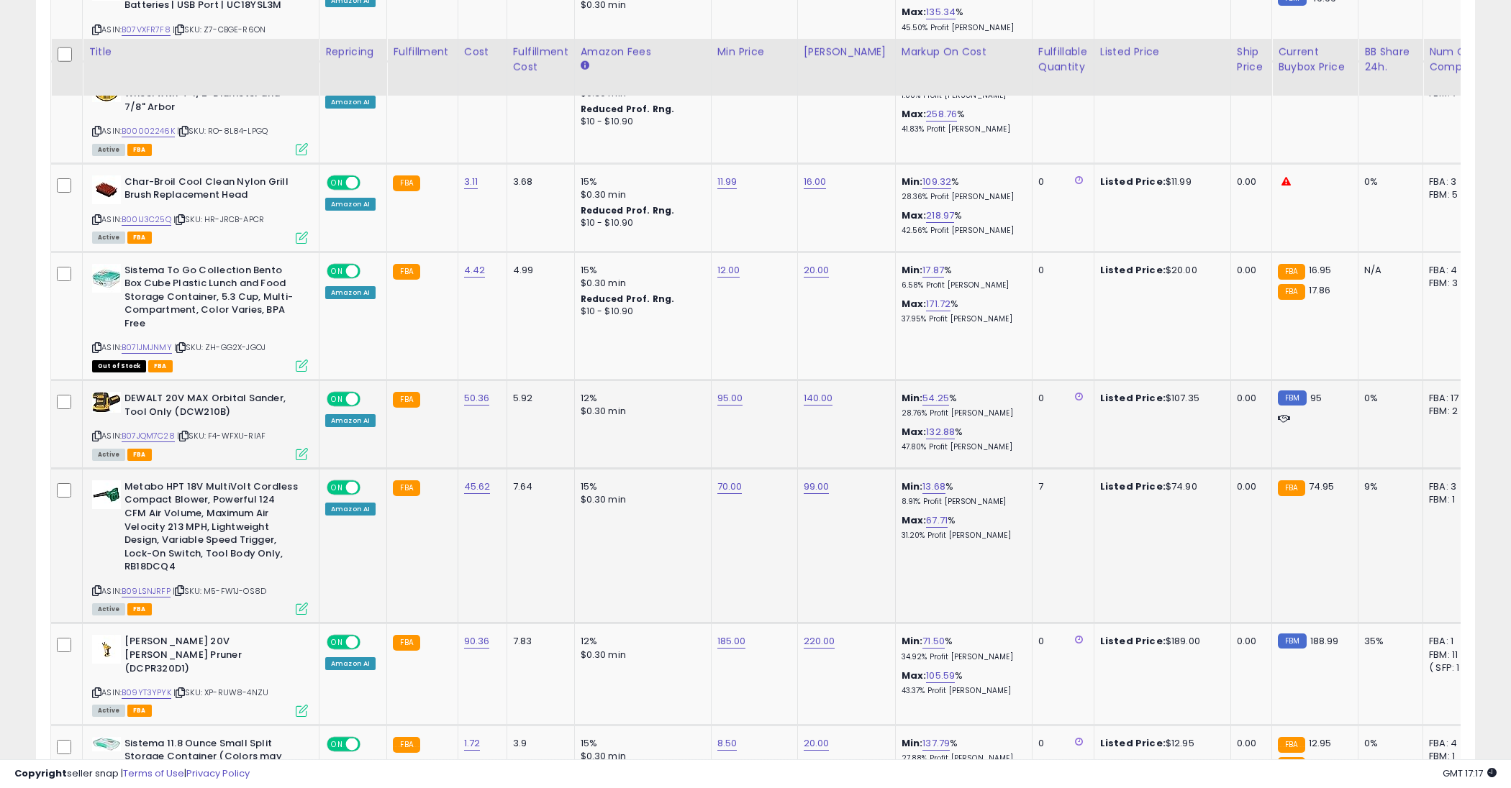
scroll to position [2383, 0]
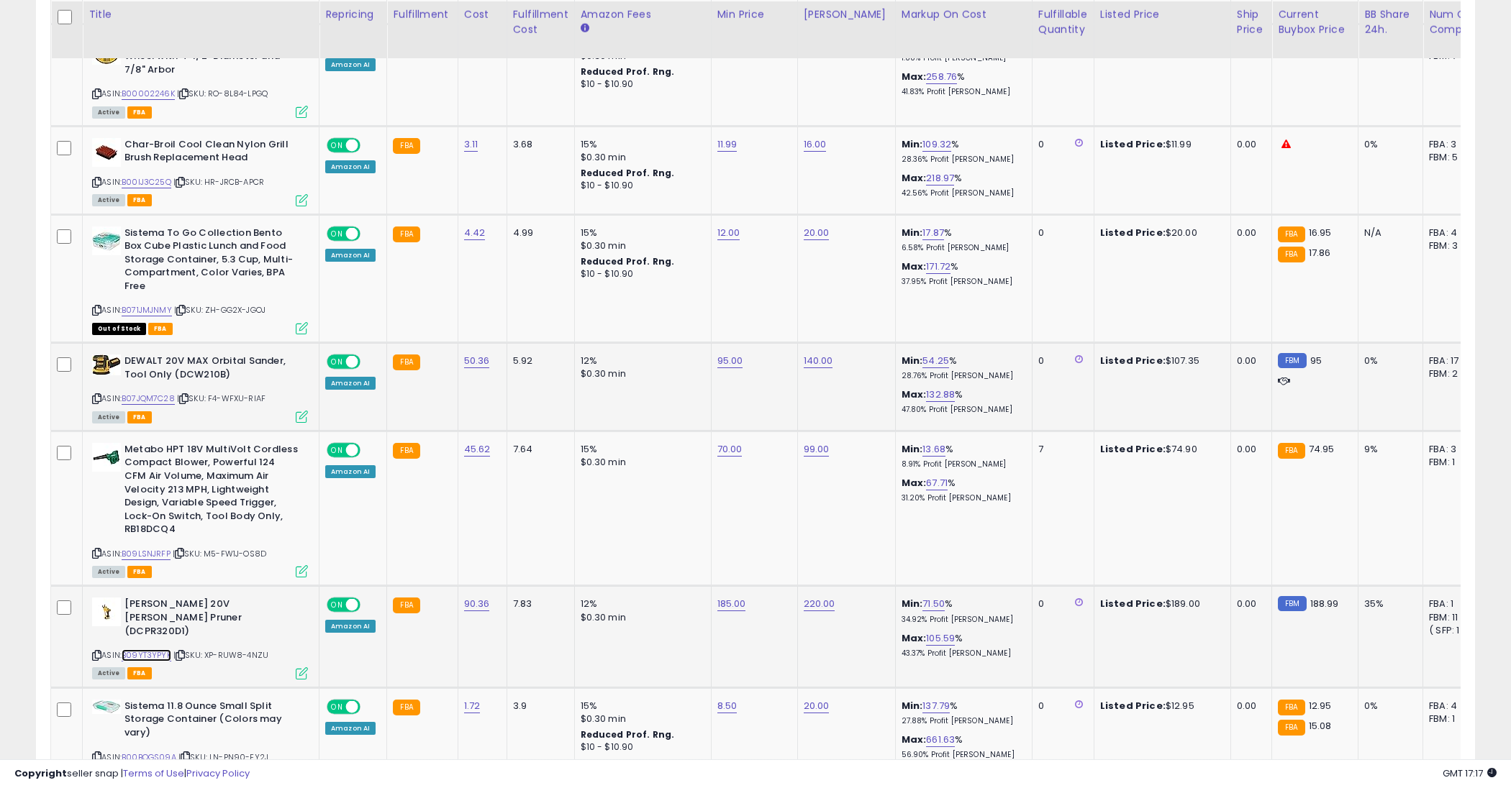
click at [137, 650] on link "B09YT3YPYK" at bounding box center [147, 656] width 50 height 12
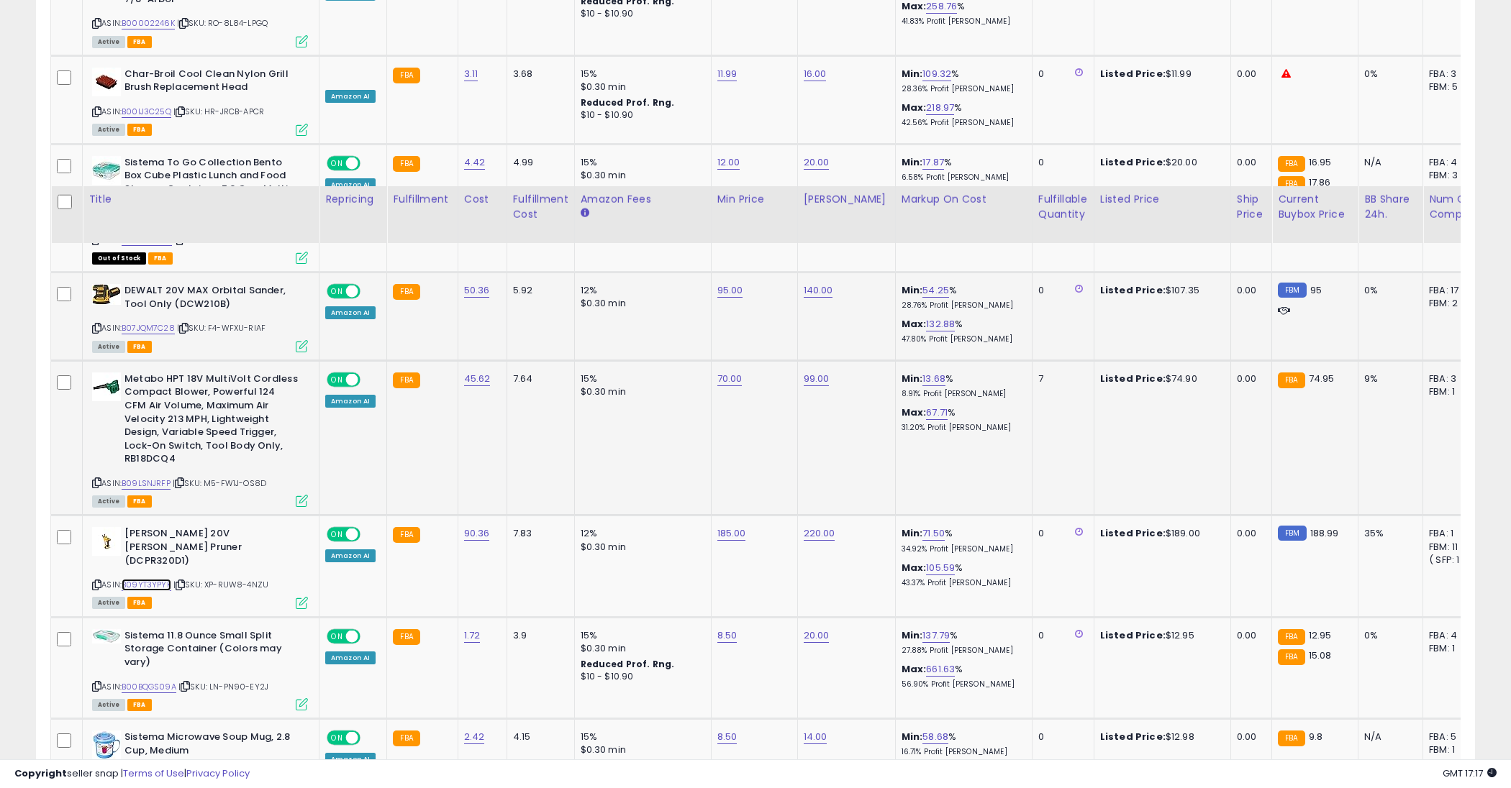
scroll to position [2676, 0]
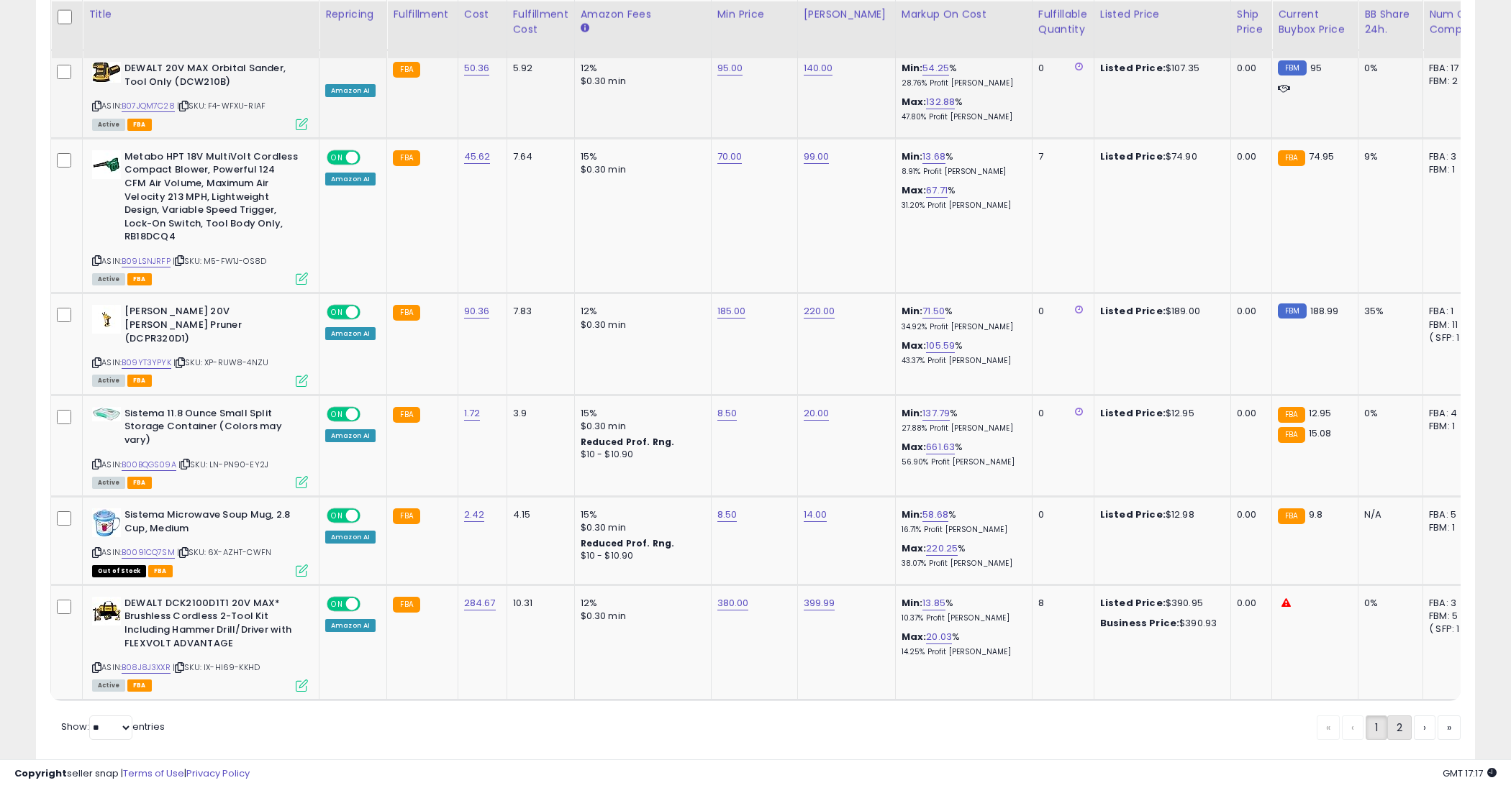
click at [1437, 716] on link "2" at bounding box center [1448, 728] width 23 height 24
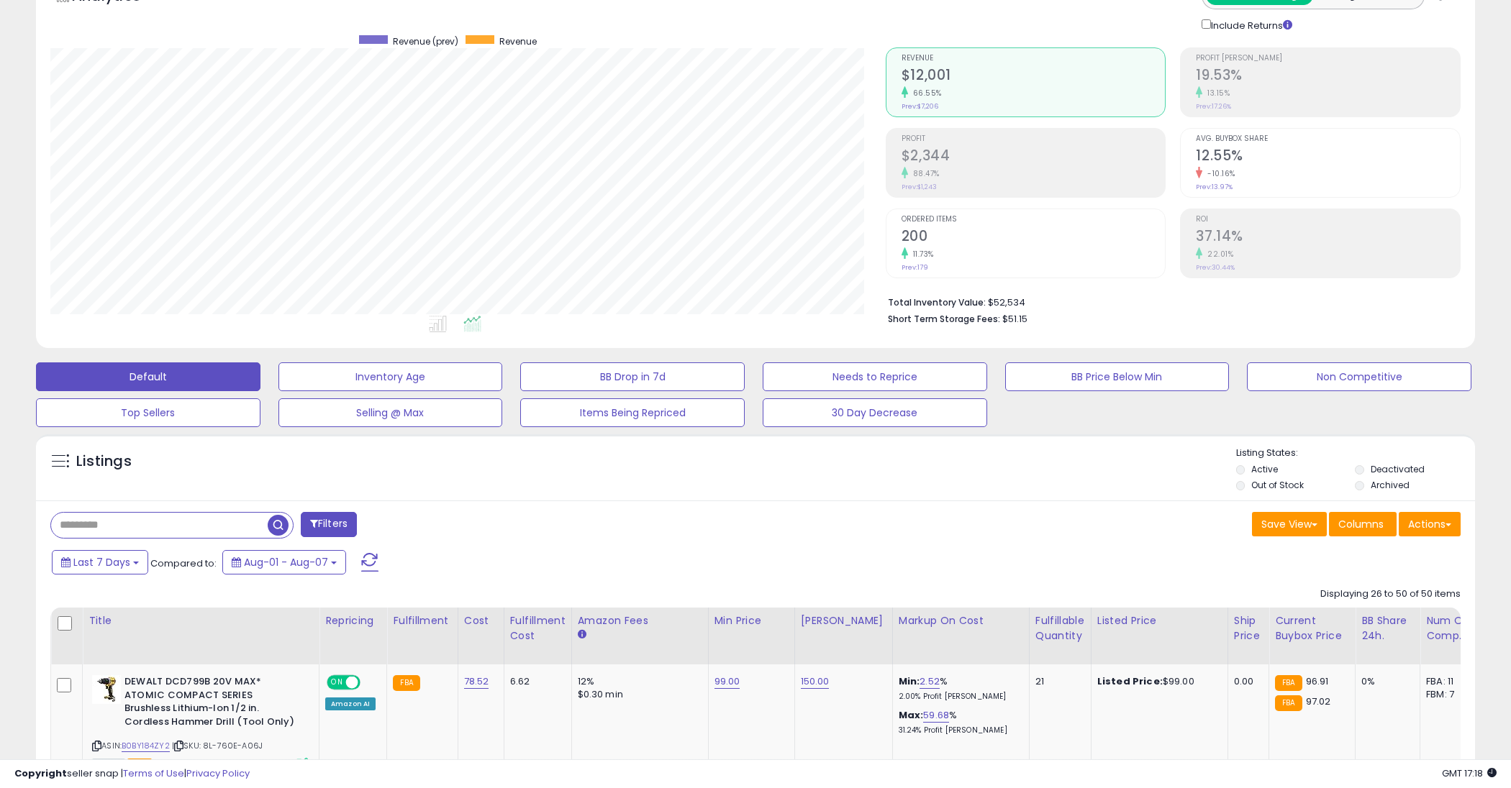
scroll to position [276, 0]
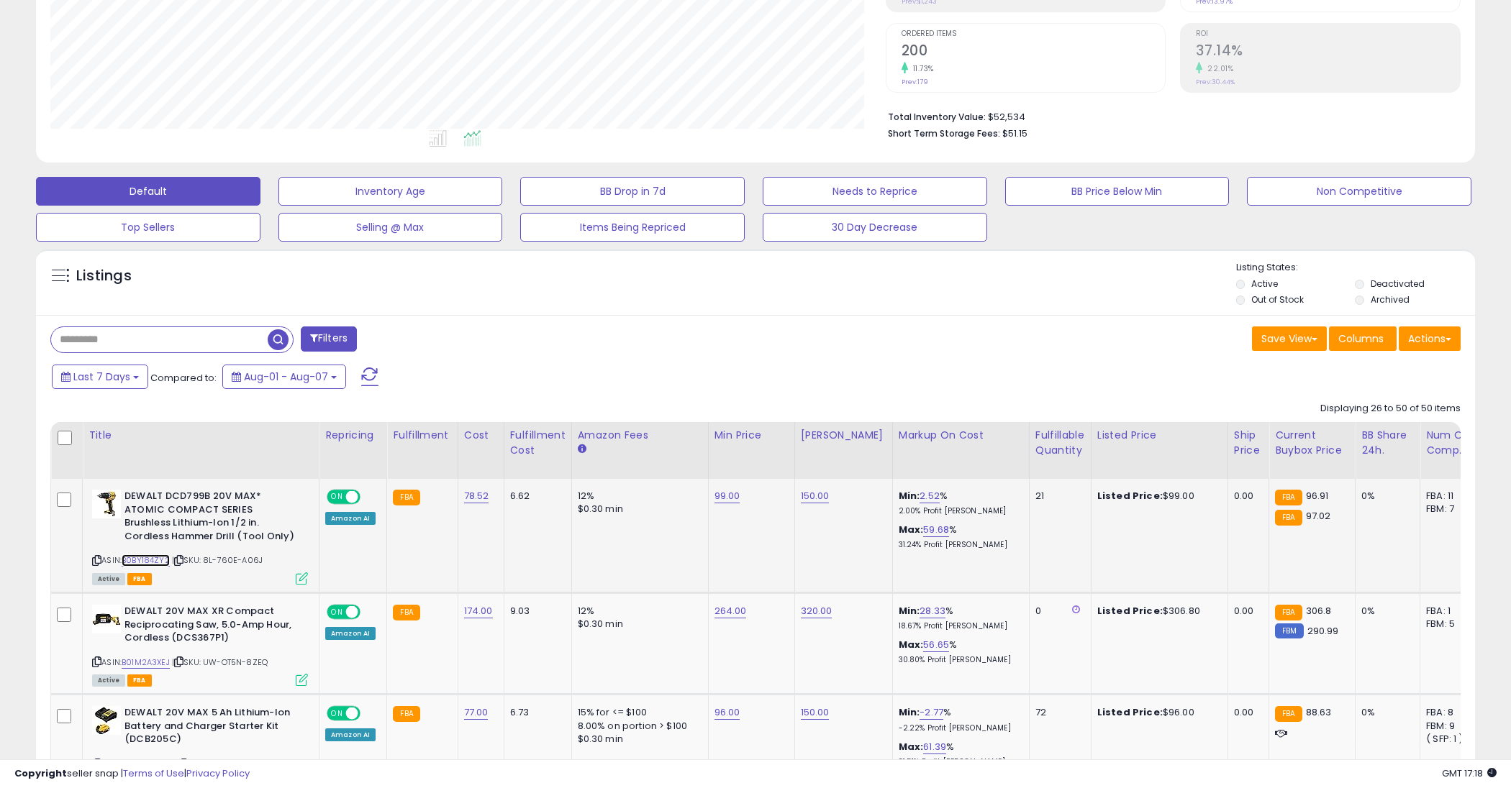
click at [144, 558] on link "B0BY184ZY2" at bounding box center [146, 561] width 48 height 12
click at [719, 494] on link "99.00" at bounding box center [727, 496] width 26 height 14
type input "*****"
click button "submit" at bounding box center [768, 462] width 24 height 22
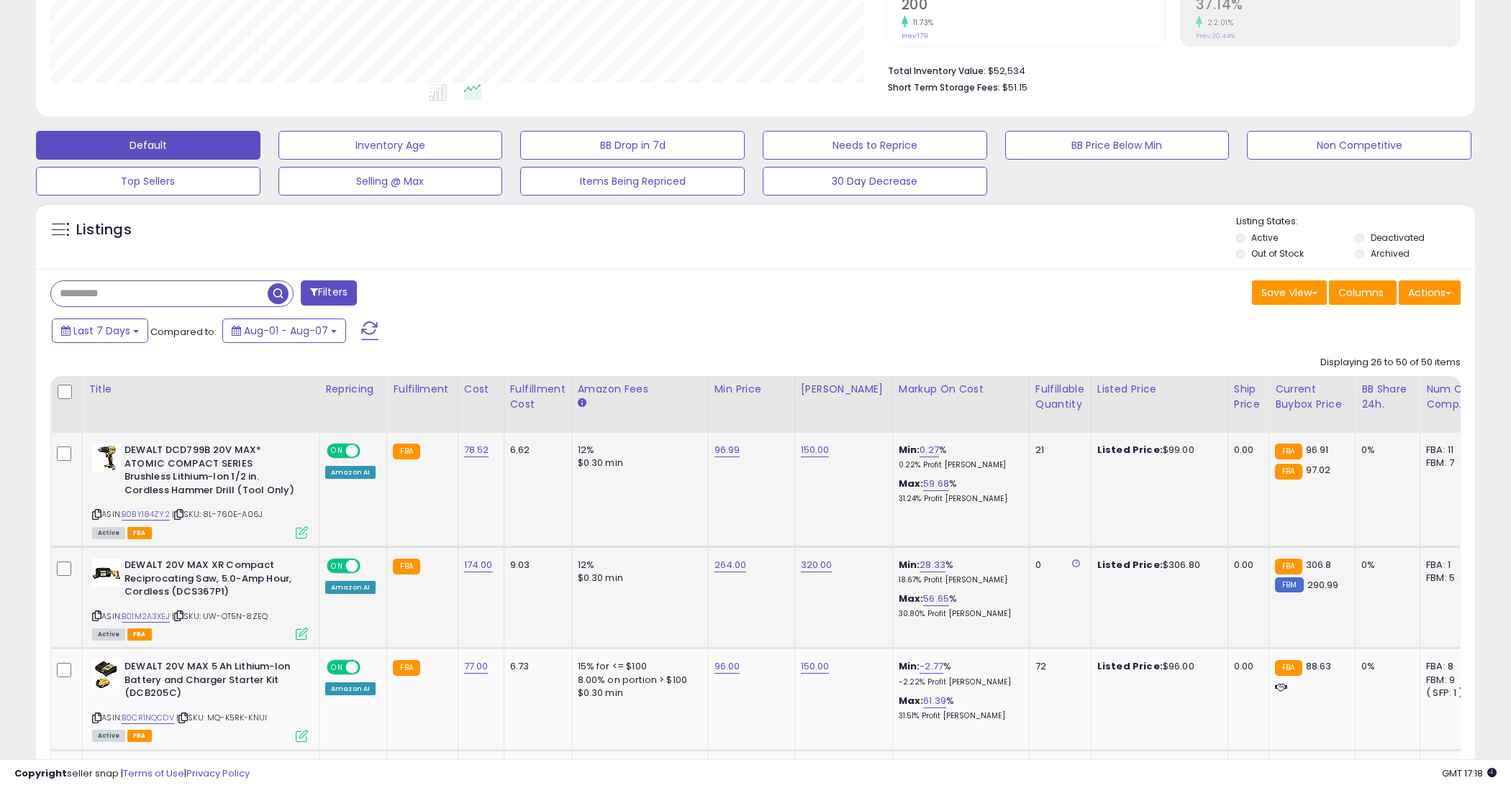
scroll to position [351, 0]
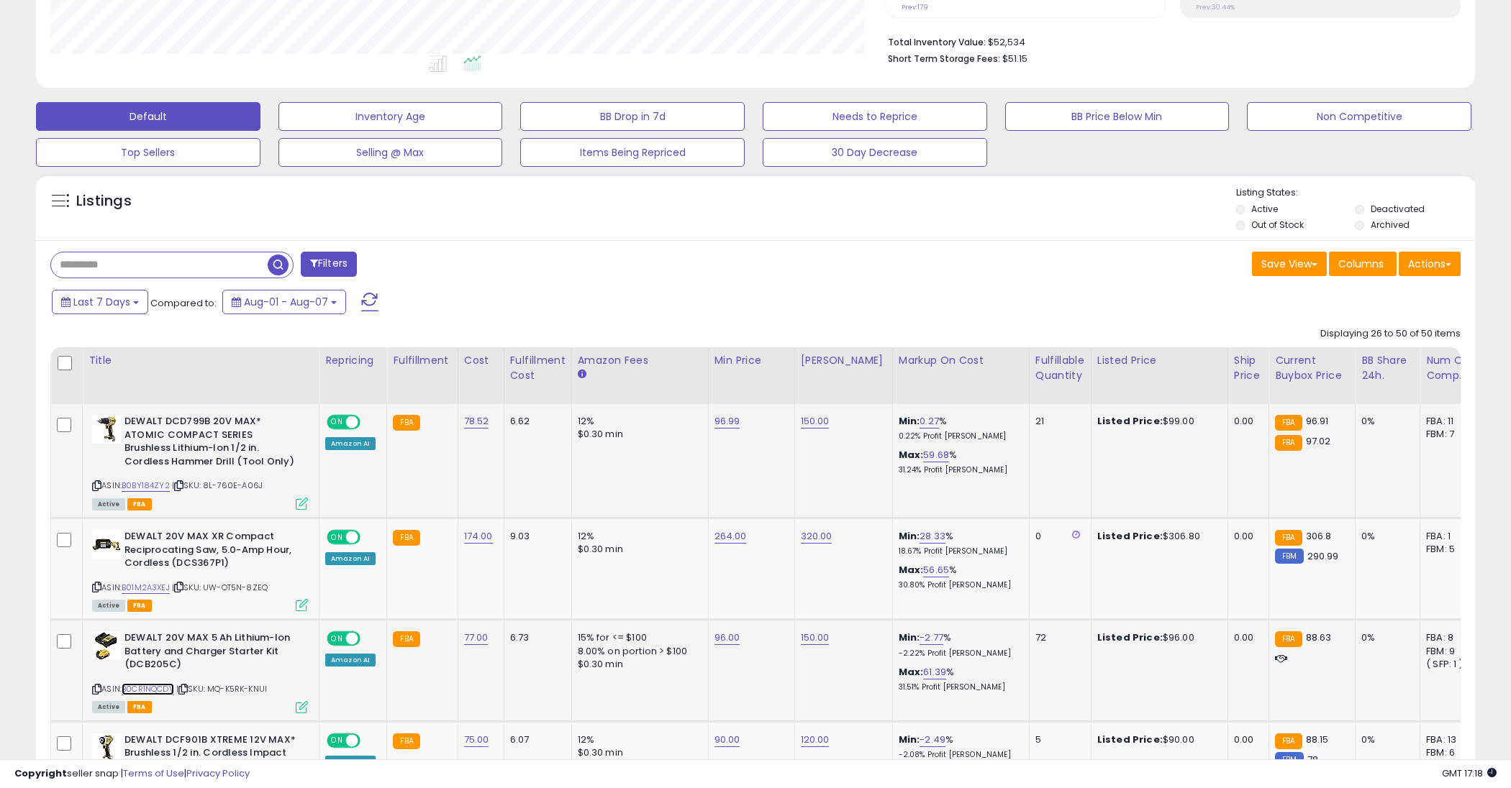
click at [164, 688] on link "B0CR1NQCDV" at bounding box center [148, 689] width 53 height 12
click at [724, 429] on link "96.00" at bounding box center [727, 421] width 26 height 14
type input "*"
type input "**"
click button "submit" at bounding box center [768, 603] width 24 height 22
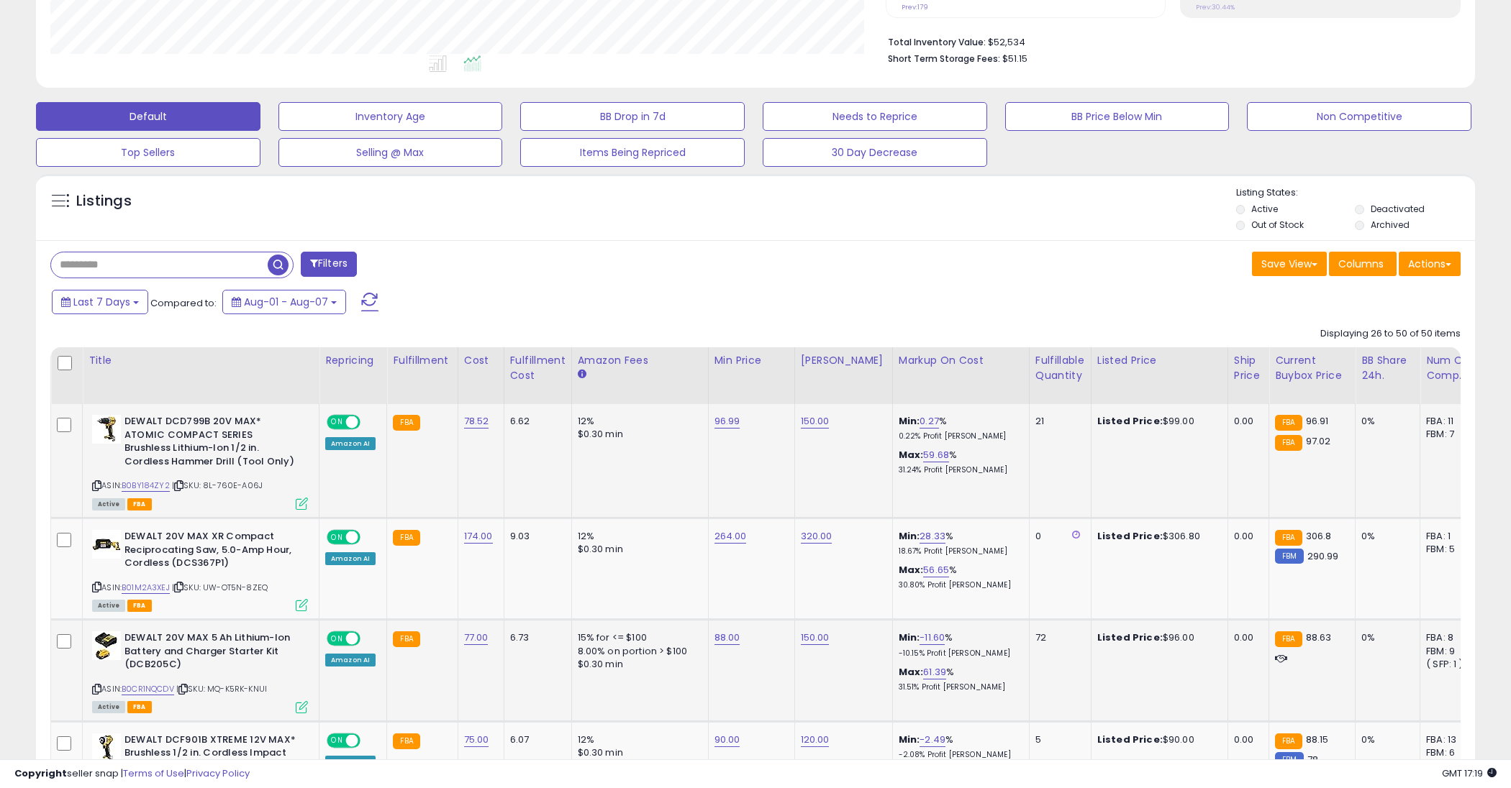
scroll to position [475, 0]
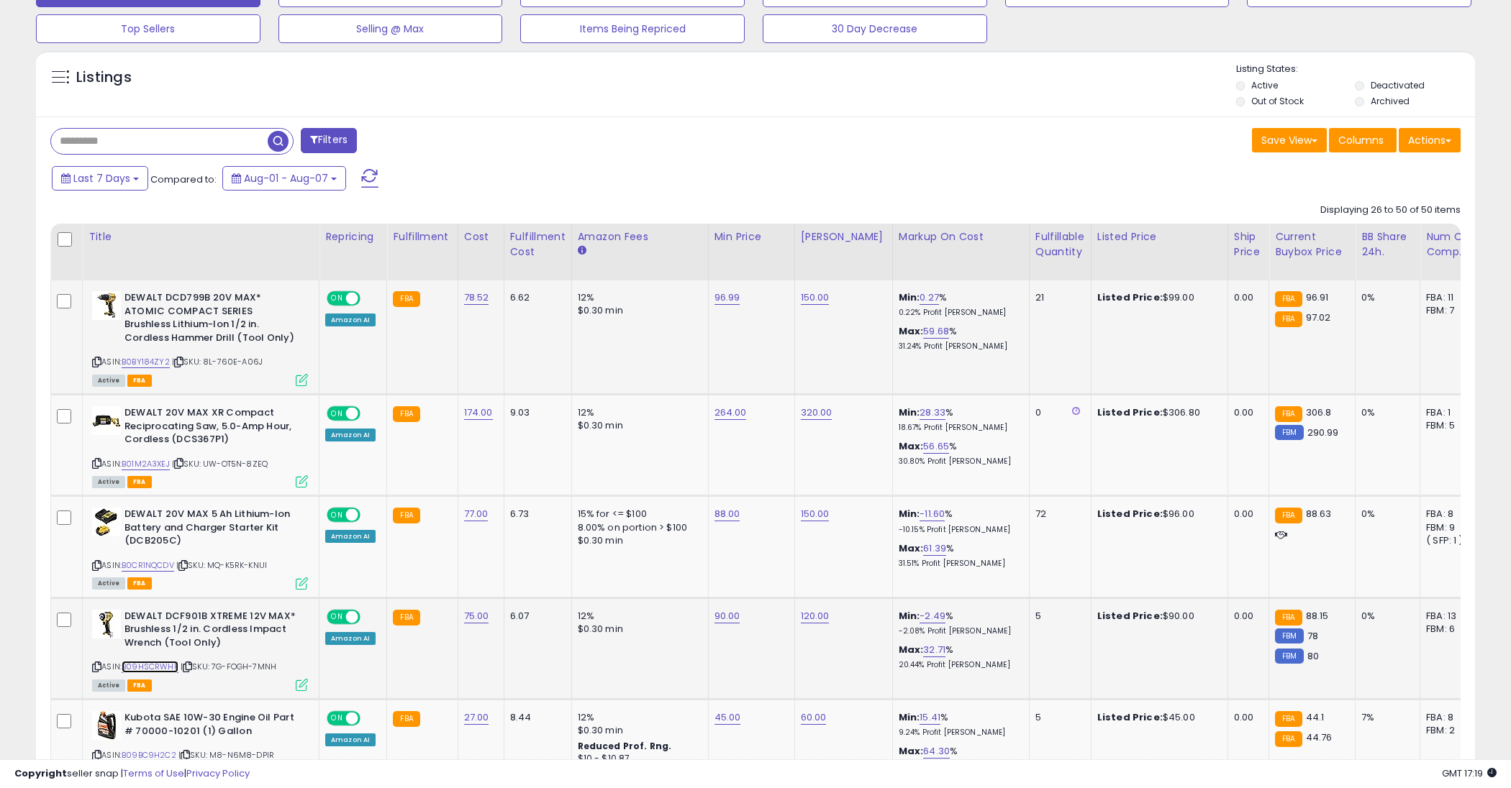
click at [142, 661] on link "B09HSCRWHF" at bounding box center [150, 667] width 57 height 12
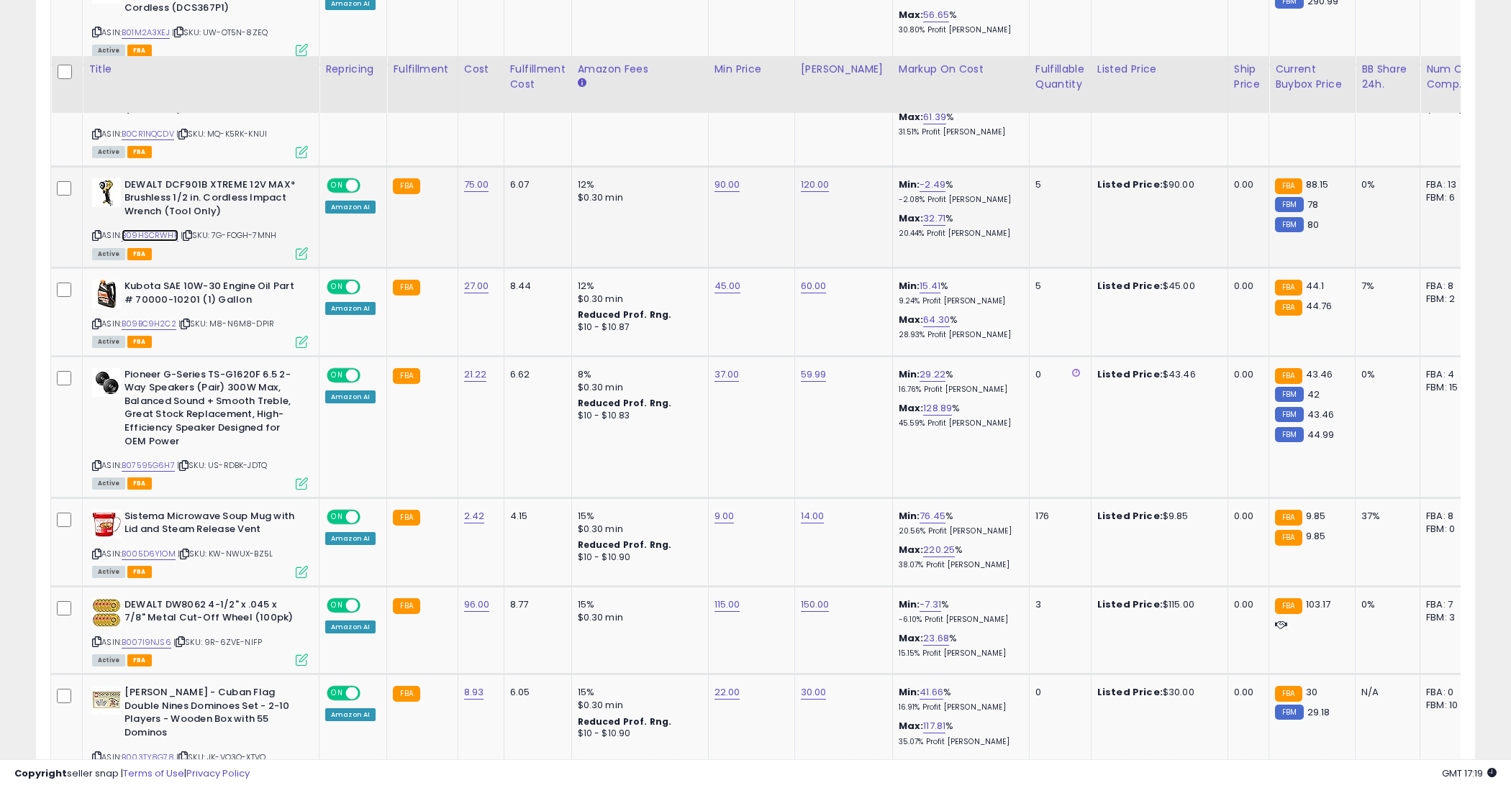
scroll to position [961, 0]
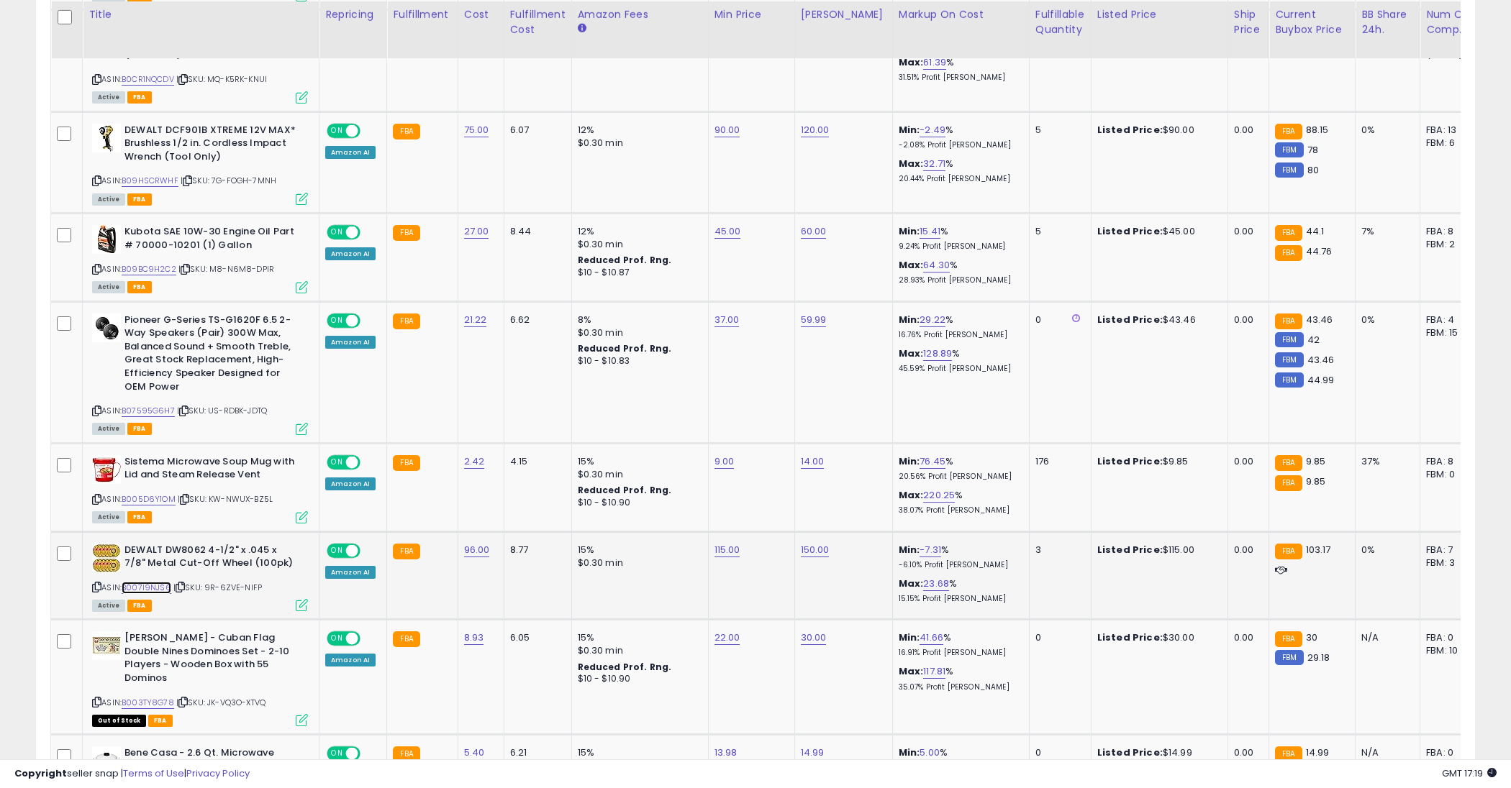
click at [134, 582] on link "B007I9NJS6" at bounding box center [147, 588] width 50 height 12
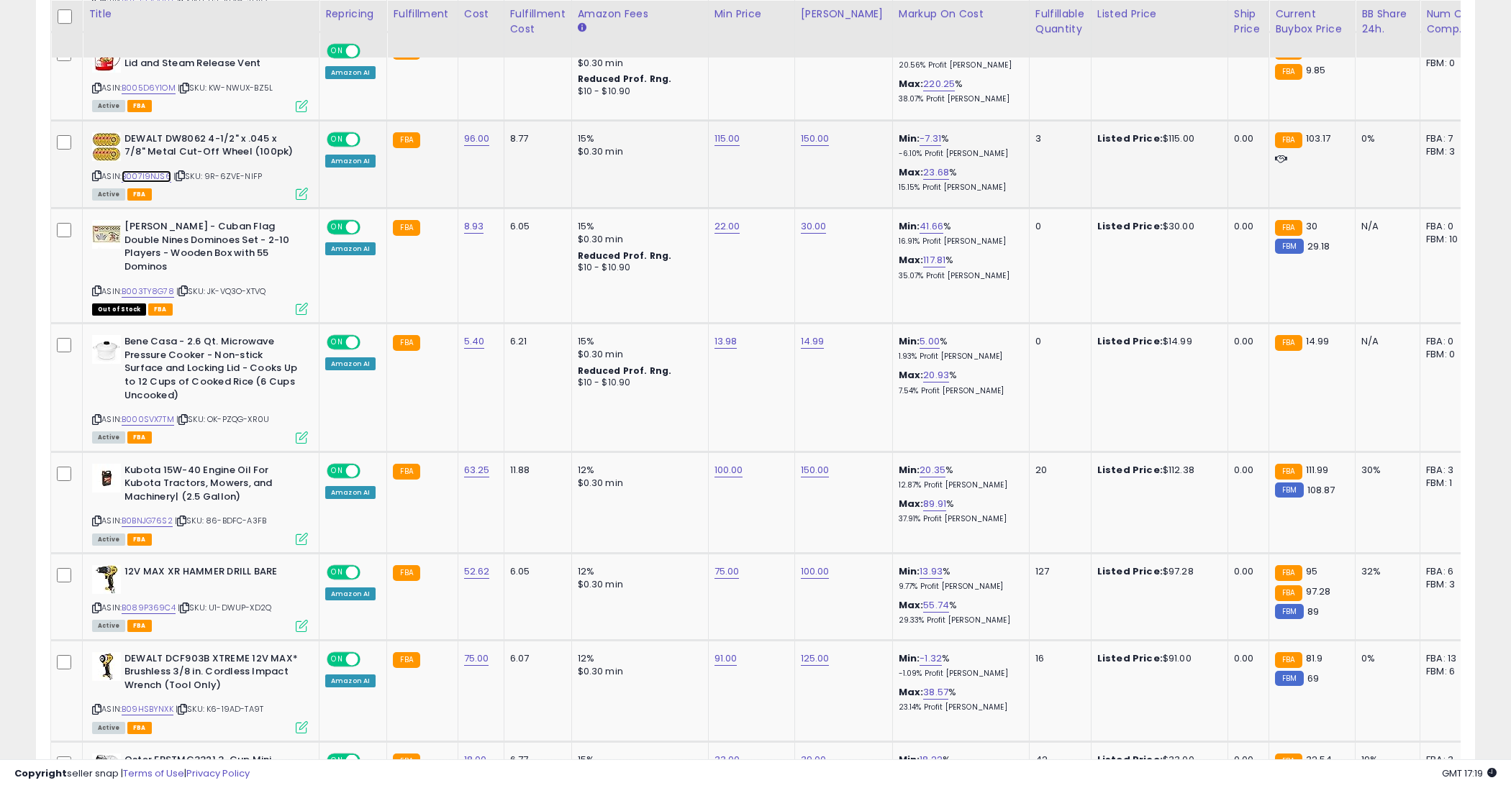
scroll to position [1406, 0]
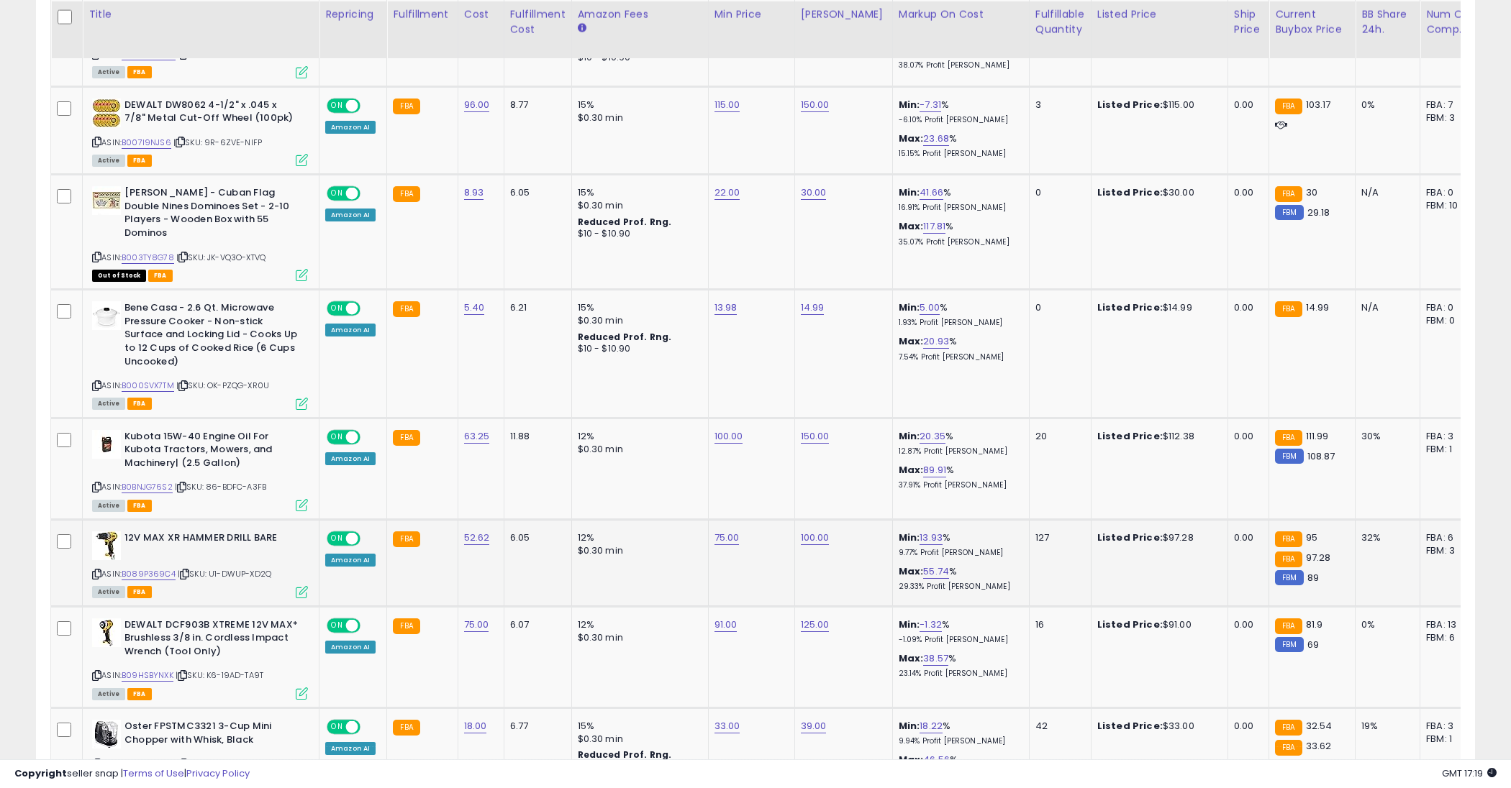
click at [133, 548] on div "ASIN: B089P369C4 | SKU: U1-DWUP-XD2Q Active FBA" at bounding box center [200, 564] width 216 height 65
click at [137, 568] on link "B089P369C4" at bounding box center [149, 574] width 54 height 12
type input "*"
type input "**"
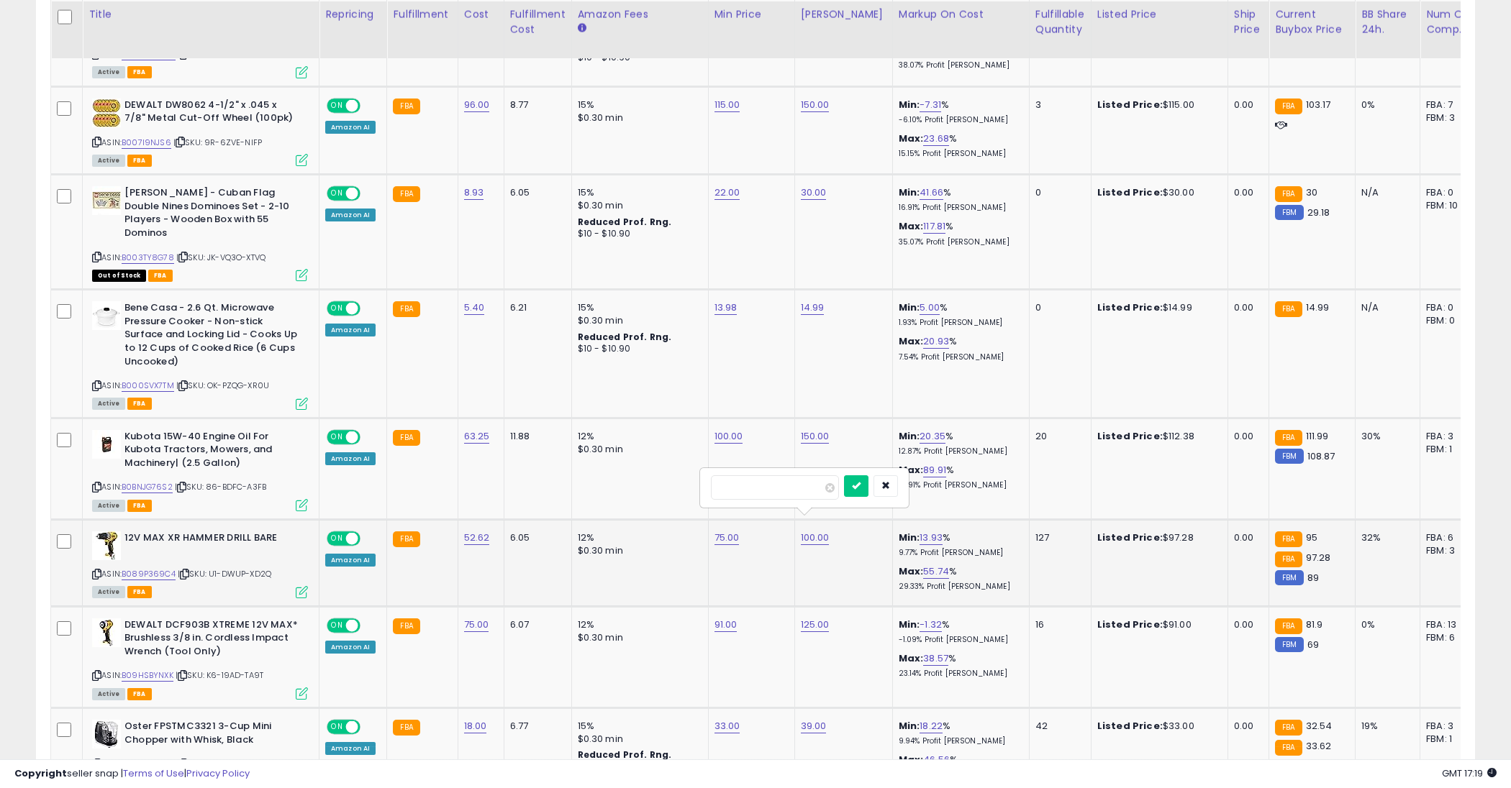
click button "submit" at bounding box center [856, 487] width 24 height 22
click at [145, 670] on link "B09HSBYNXK" at bounding box center [148, 676] width 52 height 12
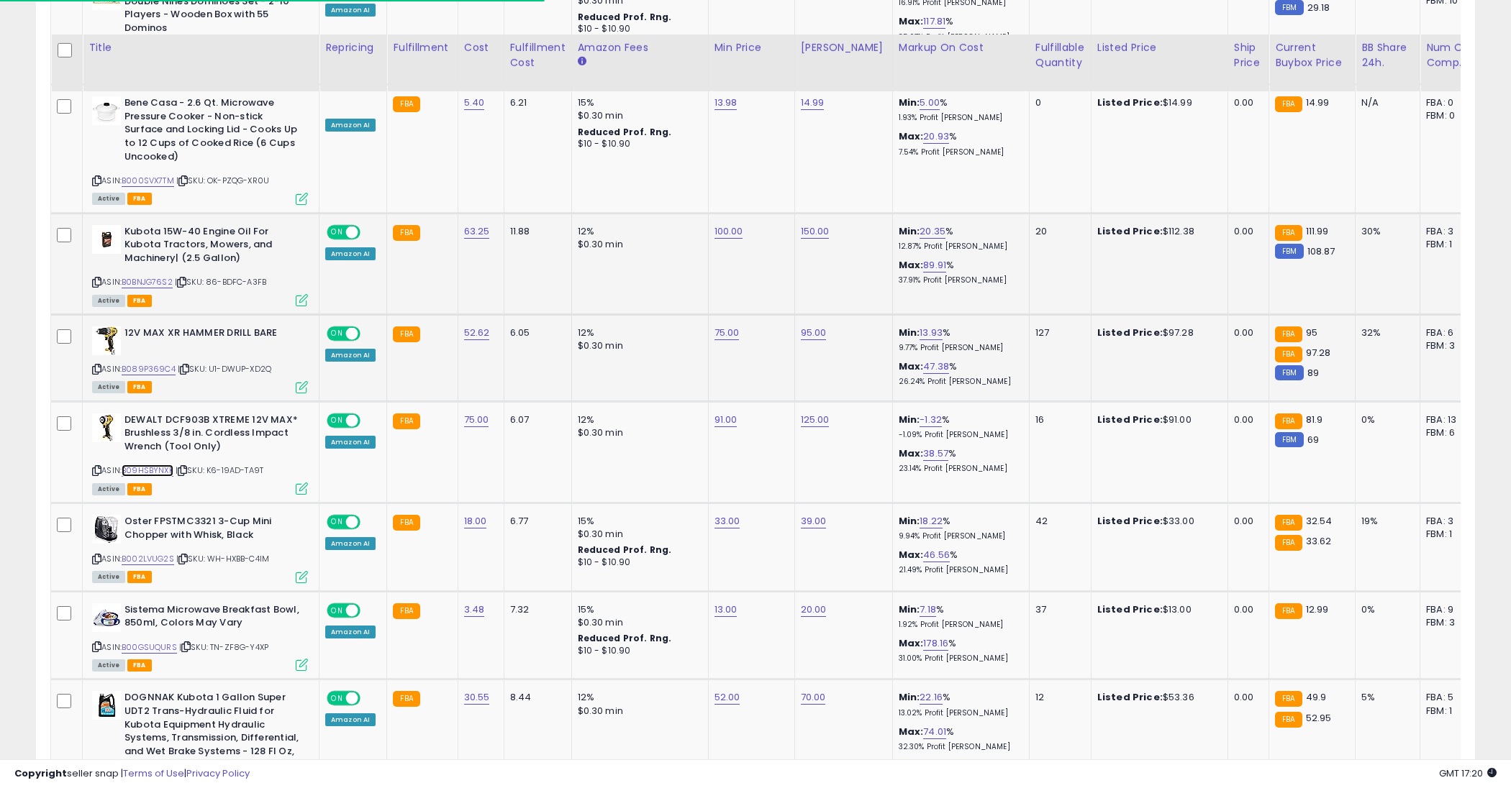
scroll to position [1723, 0]
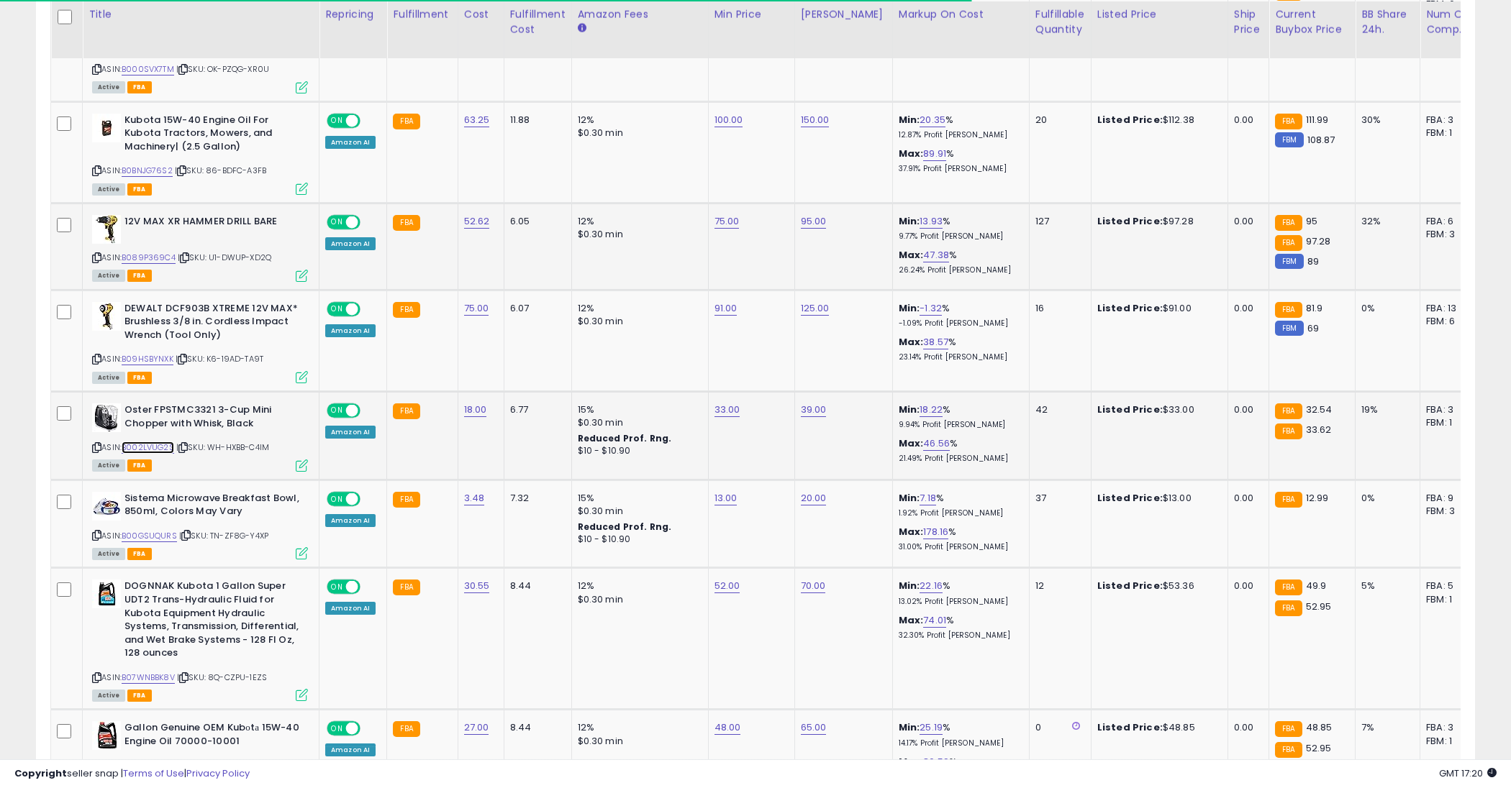
click at [144, 442] on link "B002LVUG2S" at bounding box center [148, 448] width 53 height 12
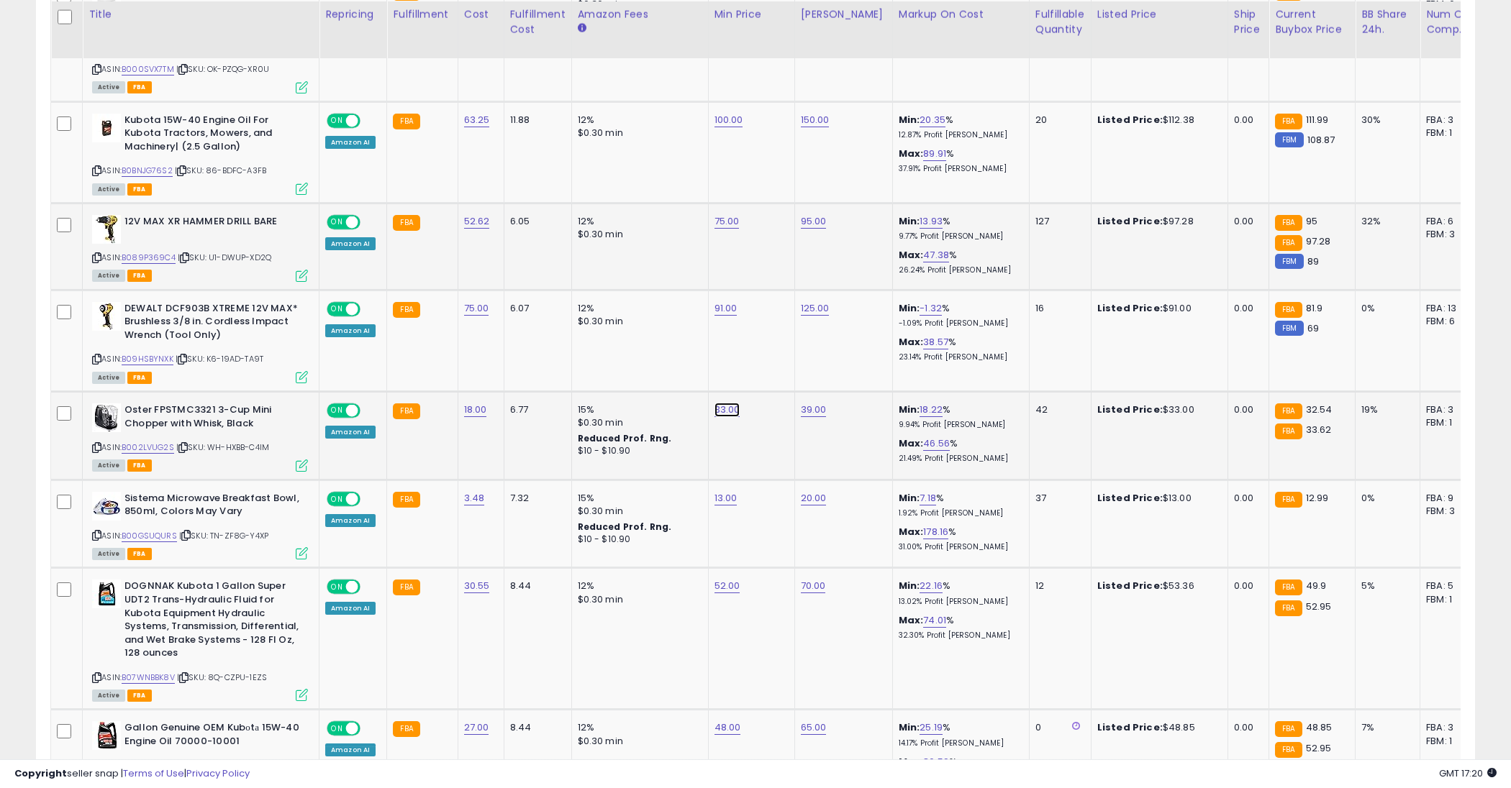
type input "****"
click button "submit" at bounding box center [767, 358] width 24 height 22
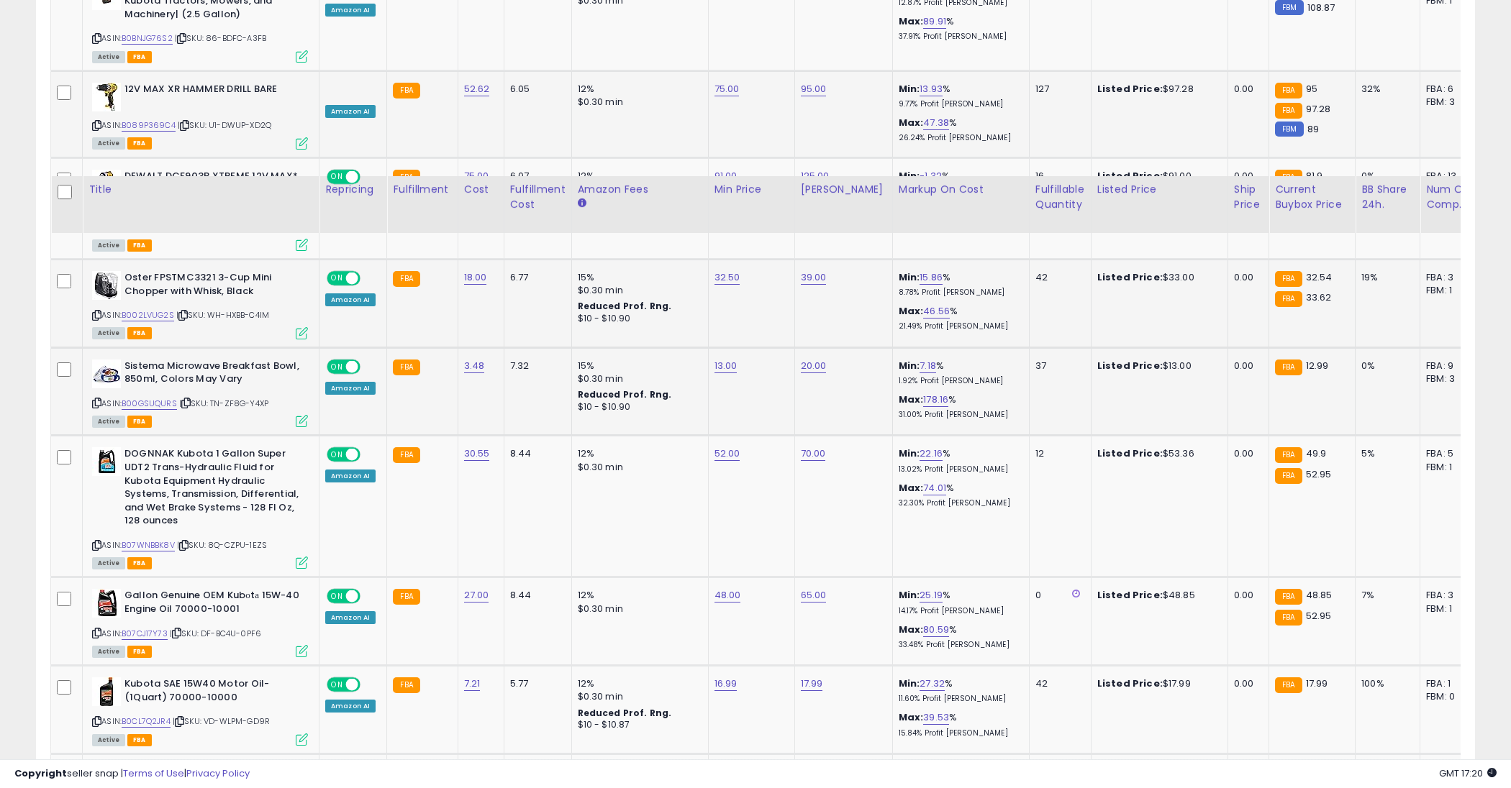
scroll to position [2203, 0]
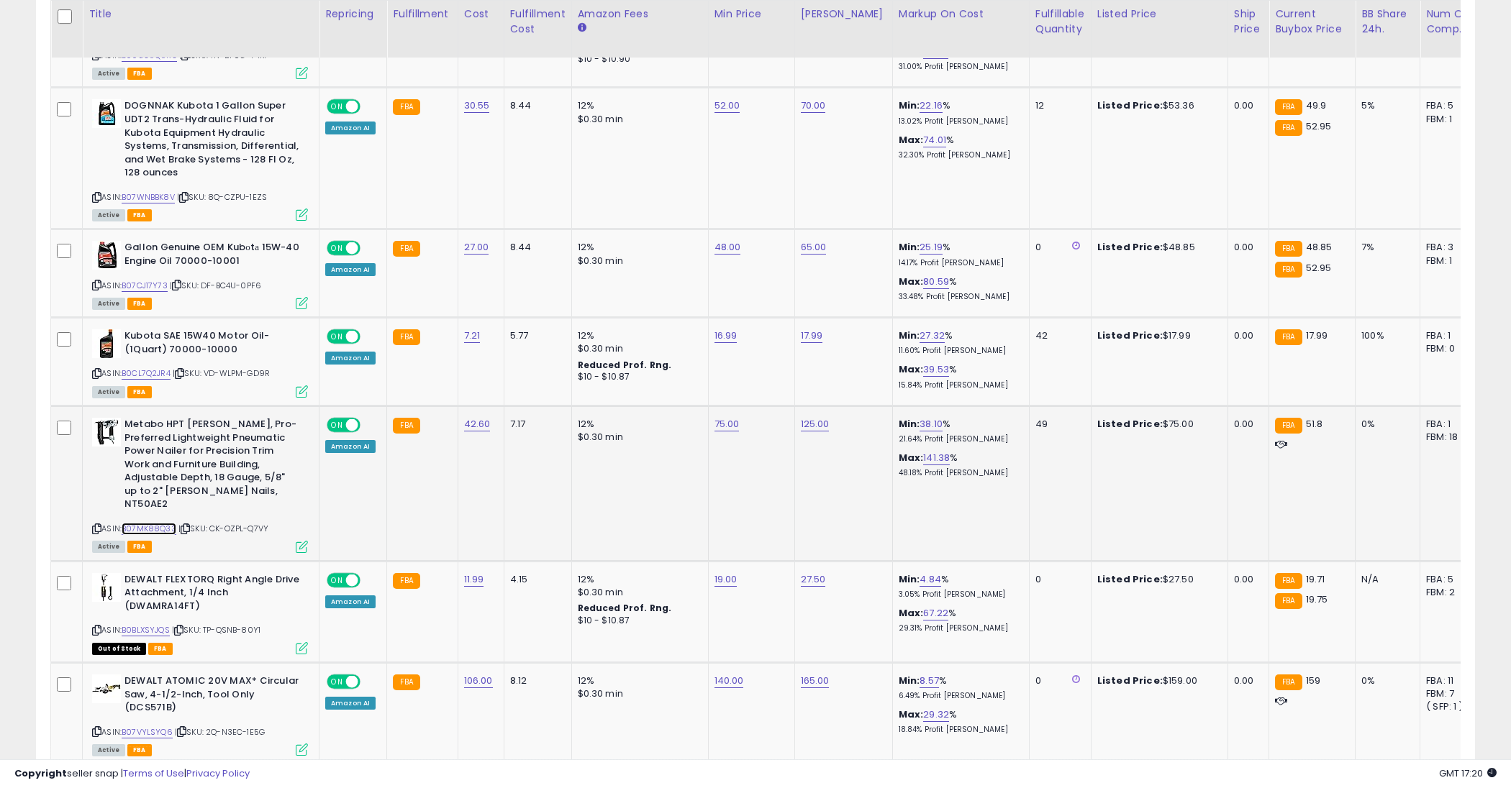
click at [146, 523] on link "B07MK88Q33" at bounding box center [149, 529] width 55 height 12
type input "*"
type input "**"
click button "submit" at bounding box center [767, 370] width 24 height 22
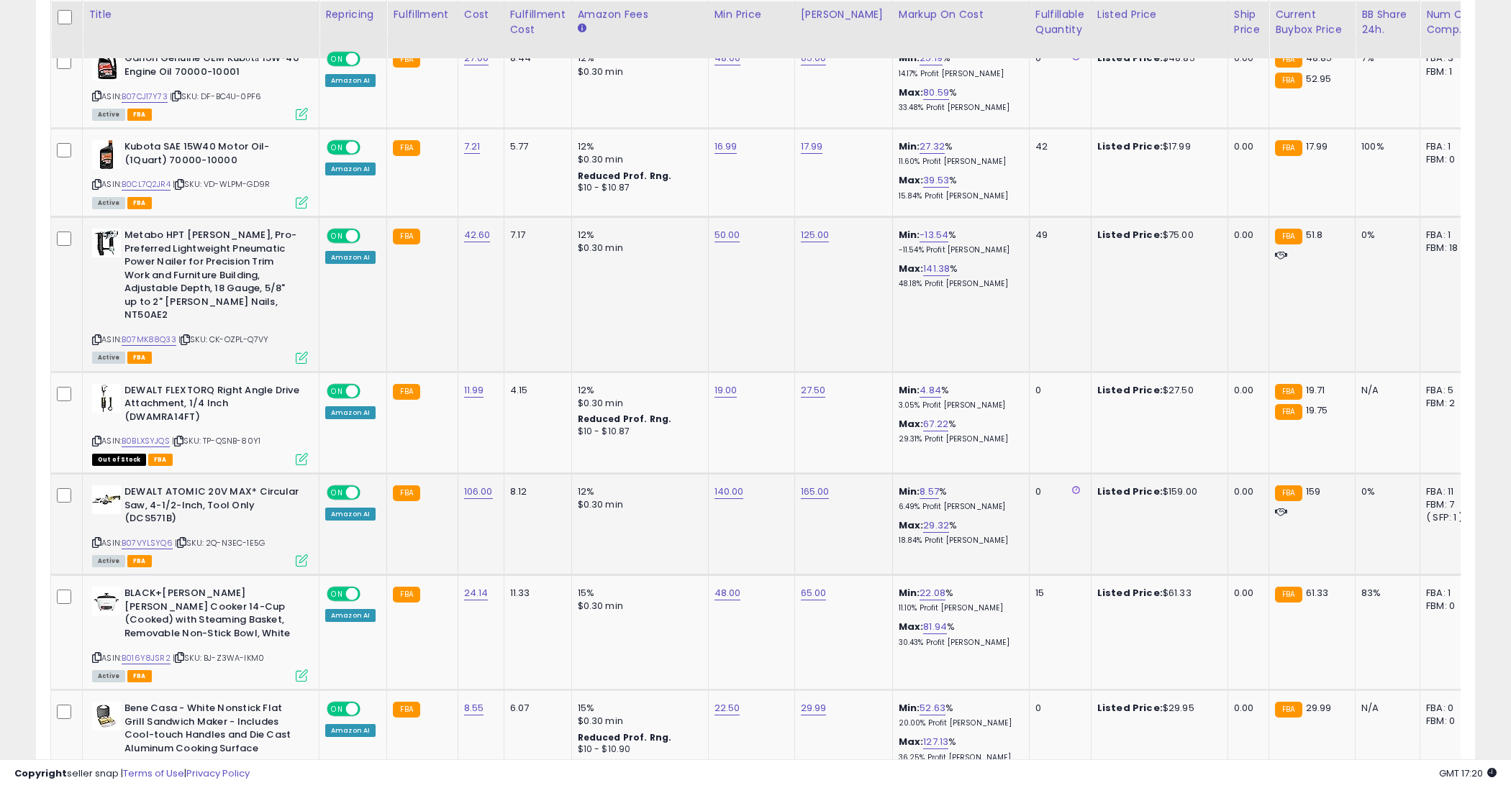
scroll to position [2444, 0]
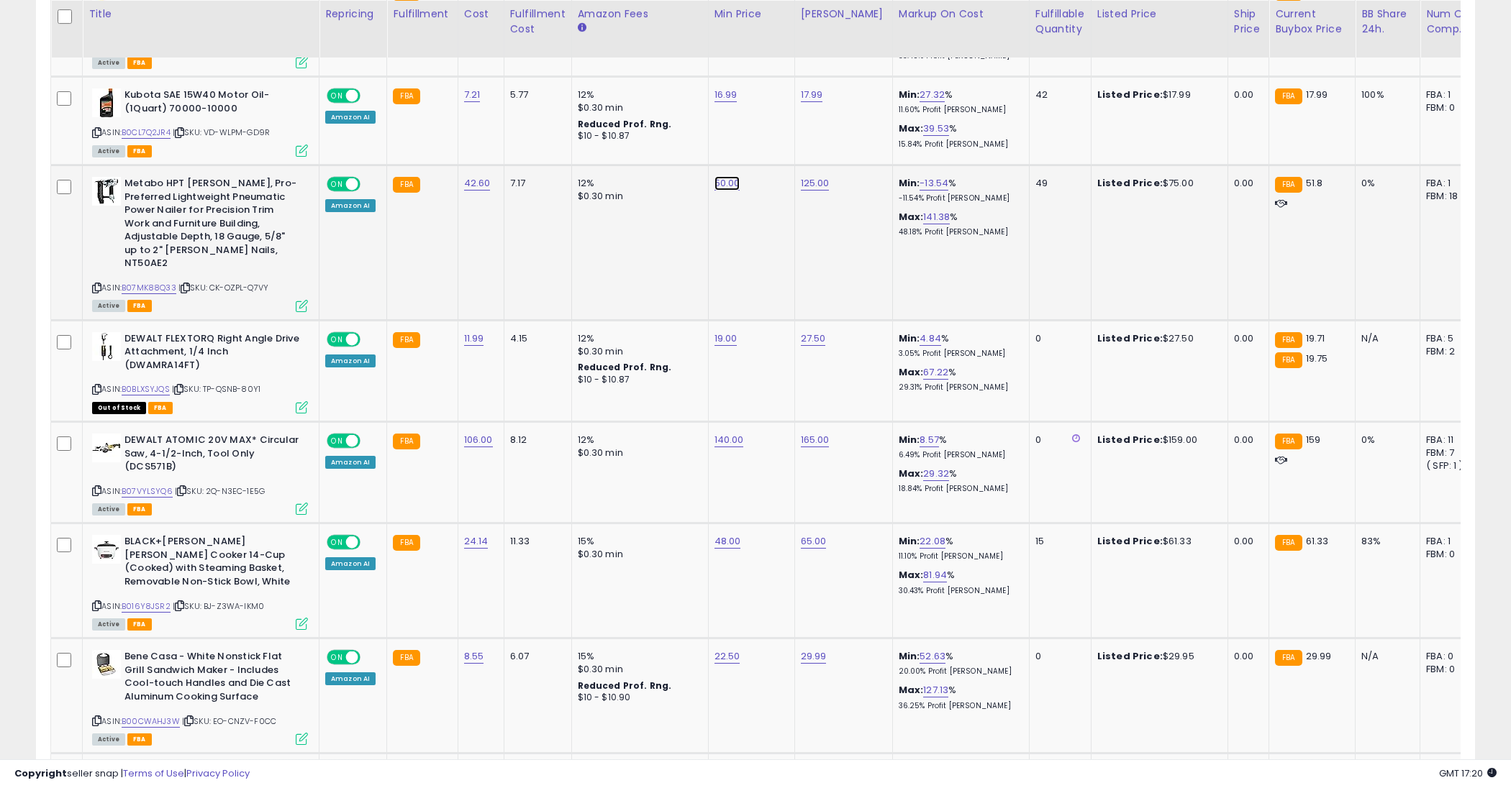
type input "*"
type input "**"
click button "submit" at bounding box center [768, 129] width 24 height 22
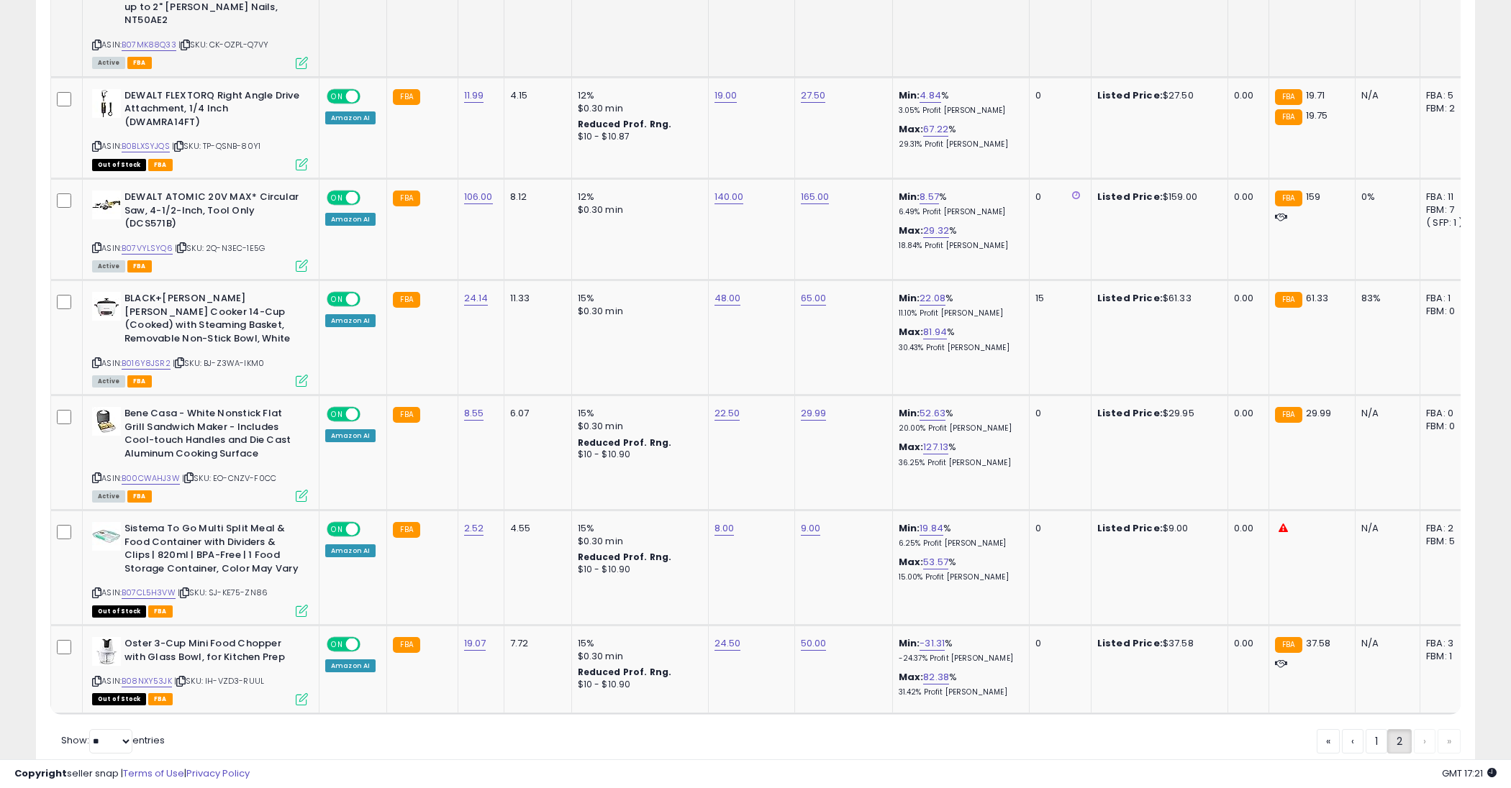
scroll to position [0, 0]
